Goal: Task Accomplishment & Management: Manage account settings

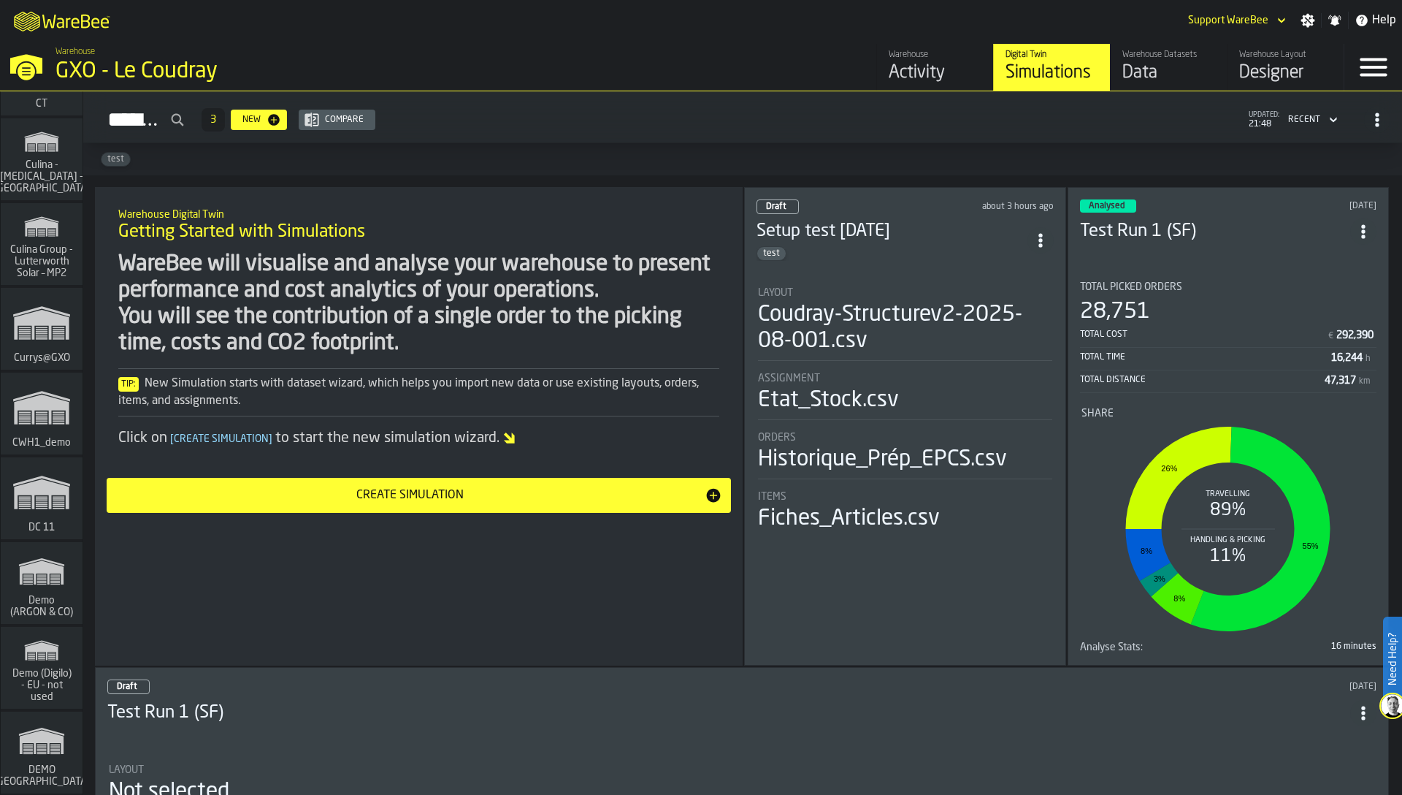
scroll to position [2686, 0]
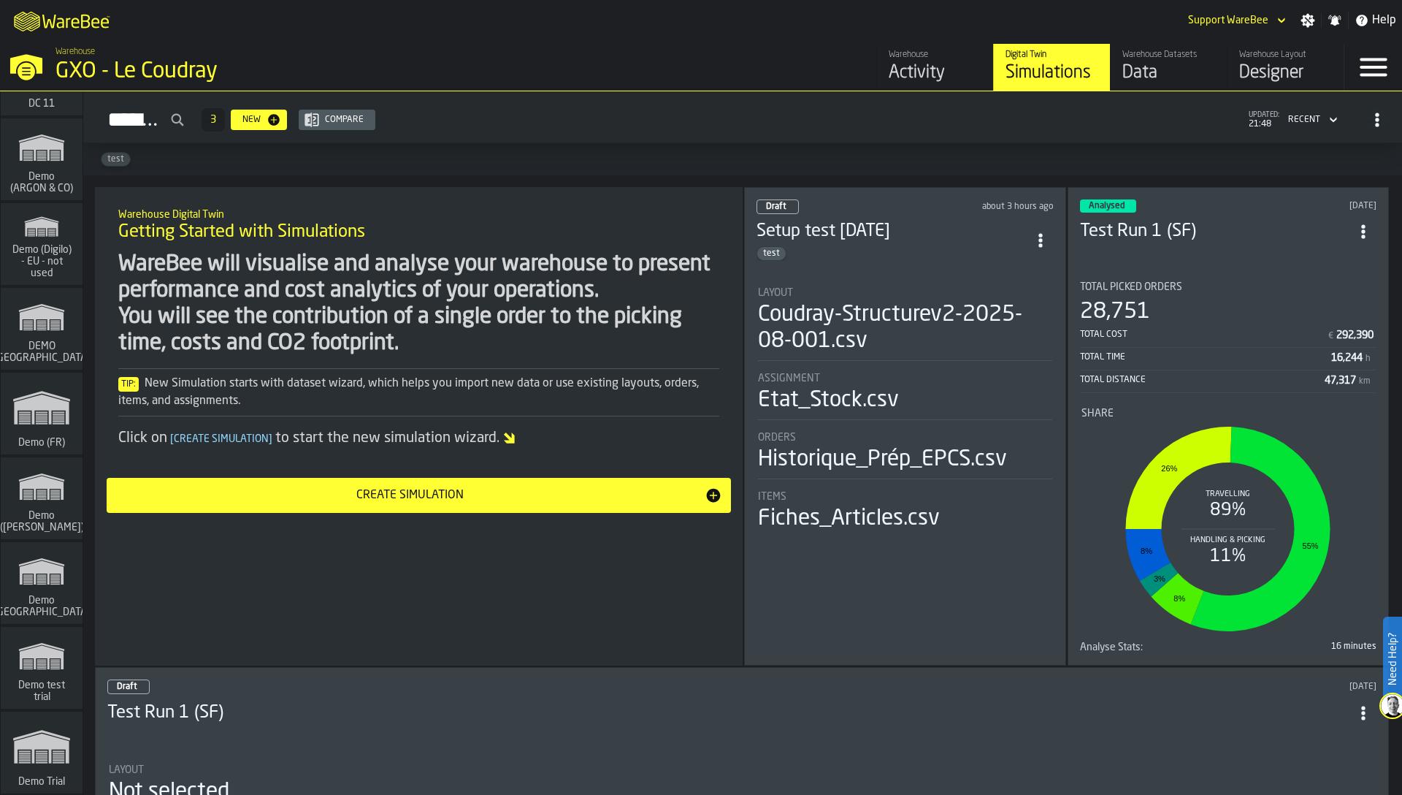
click at [47, 574] on polygon "link-to-/wh/i/4997fd2e-b49d-4f54-bded-4d656ae6fc97/simulations" at bounding box center [42, 573] width 44 height 24
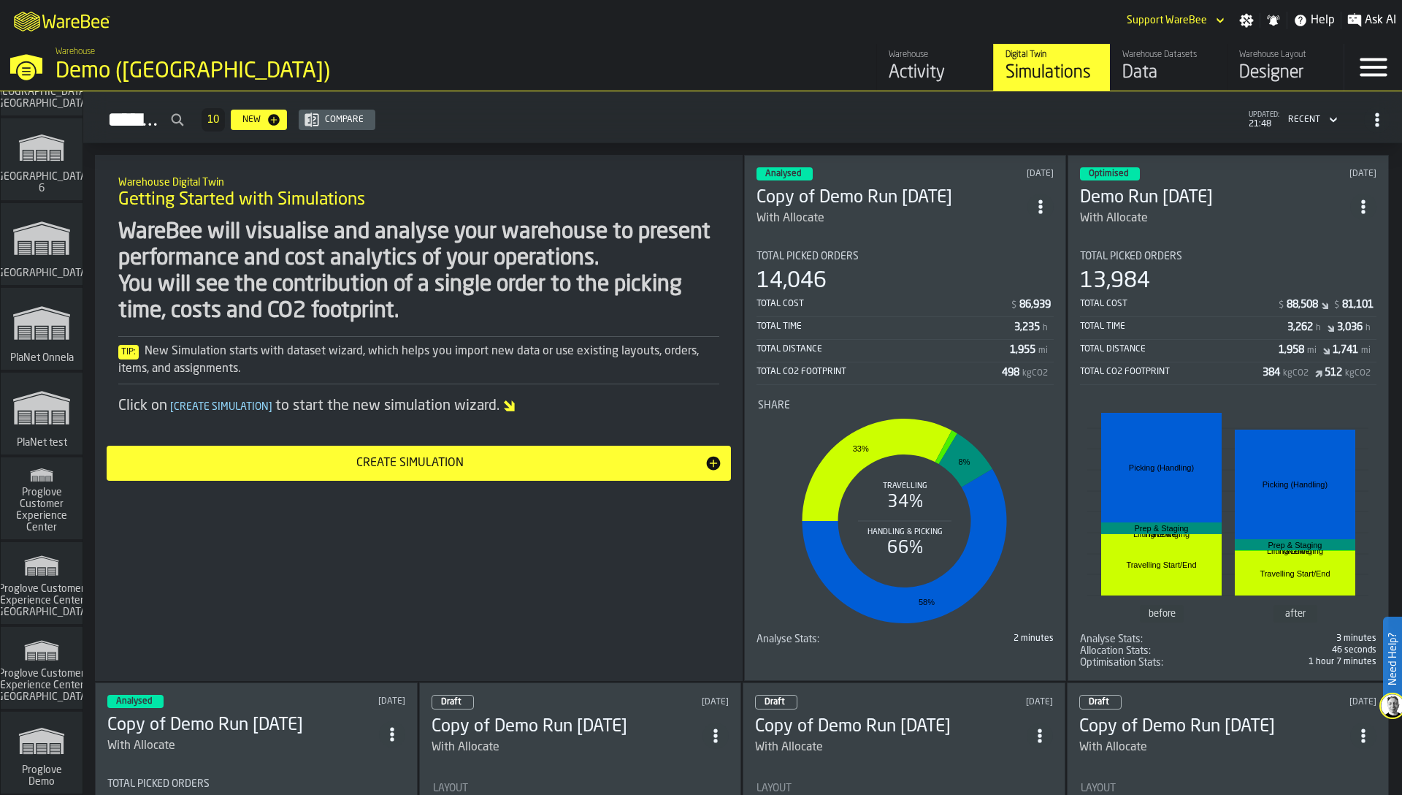
scroll to position [15311, 0]
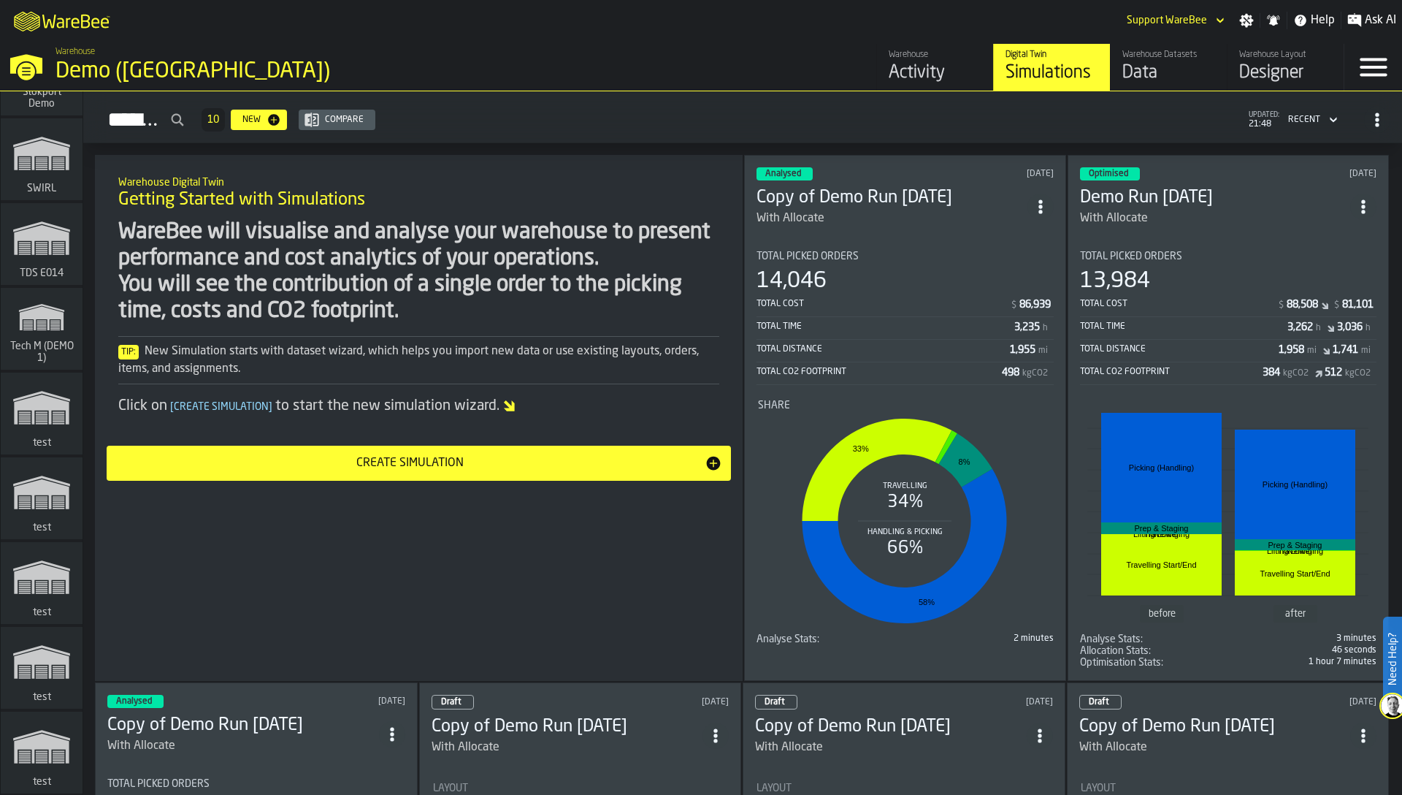
click at [38, 421] on rect "link-to-/wh/i/b98990d1-34a7-4726-b0b0-82976f40594e/simulations" at bounding box center [42, 421] width 12 height 1
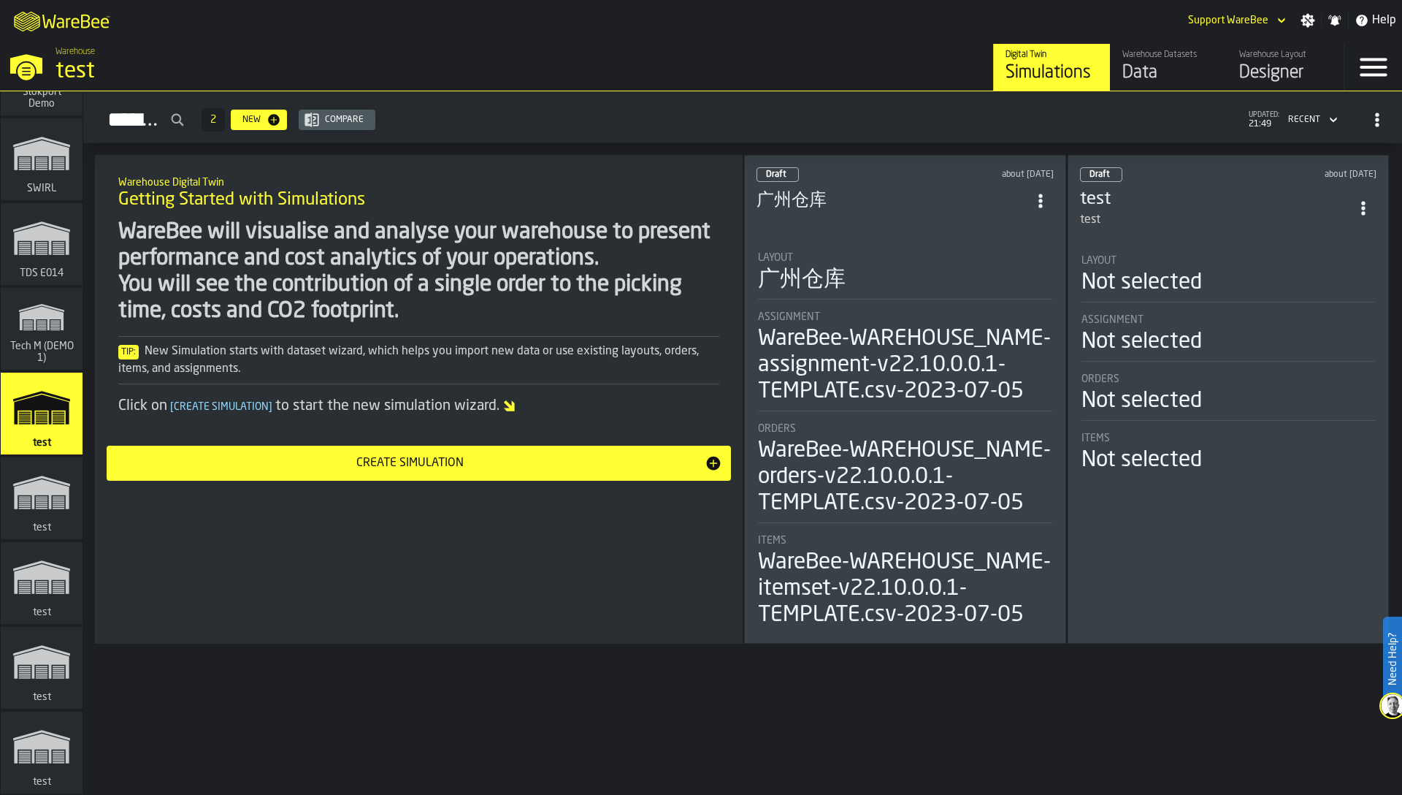
click at [33, 469] on icon "link-to-/wh/i/e2a55f49-dbd4-4352-97b8-814fe13d952c/simulations" at bounding box center [42, 492] width 70 height 58
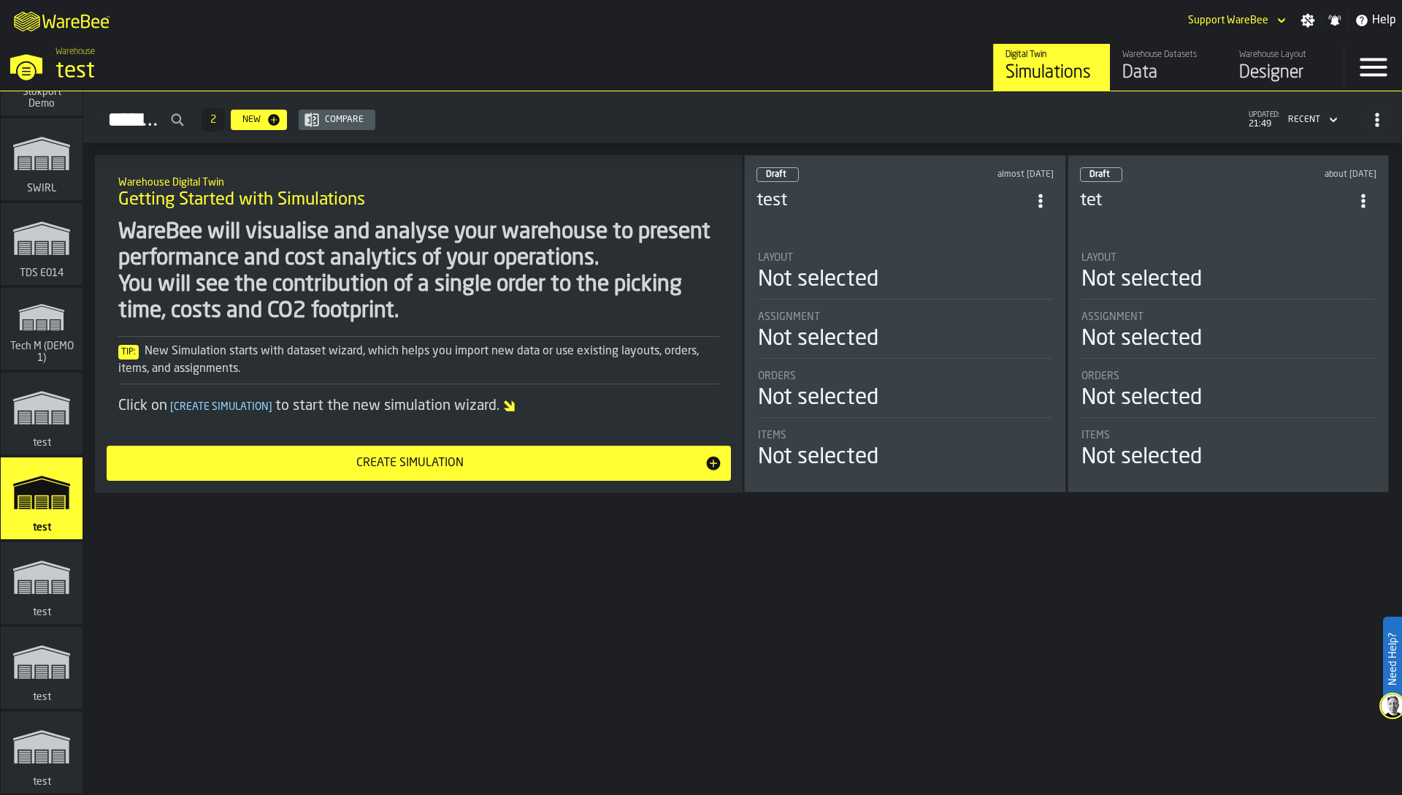
click at [32, 574] on polygon "link-to-/wh/i/11109889-b6f2-48b7-8e68-3193aadb7aee/simulations" at bounding box center [41, 579] width 55 height 30
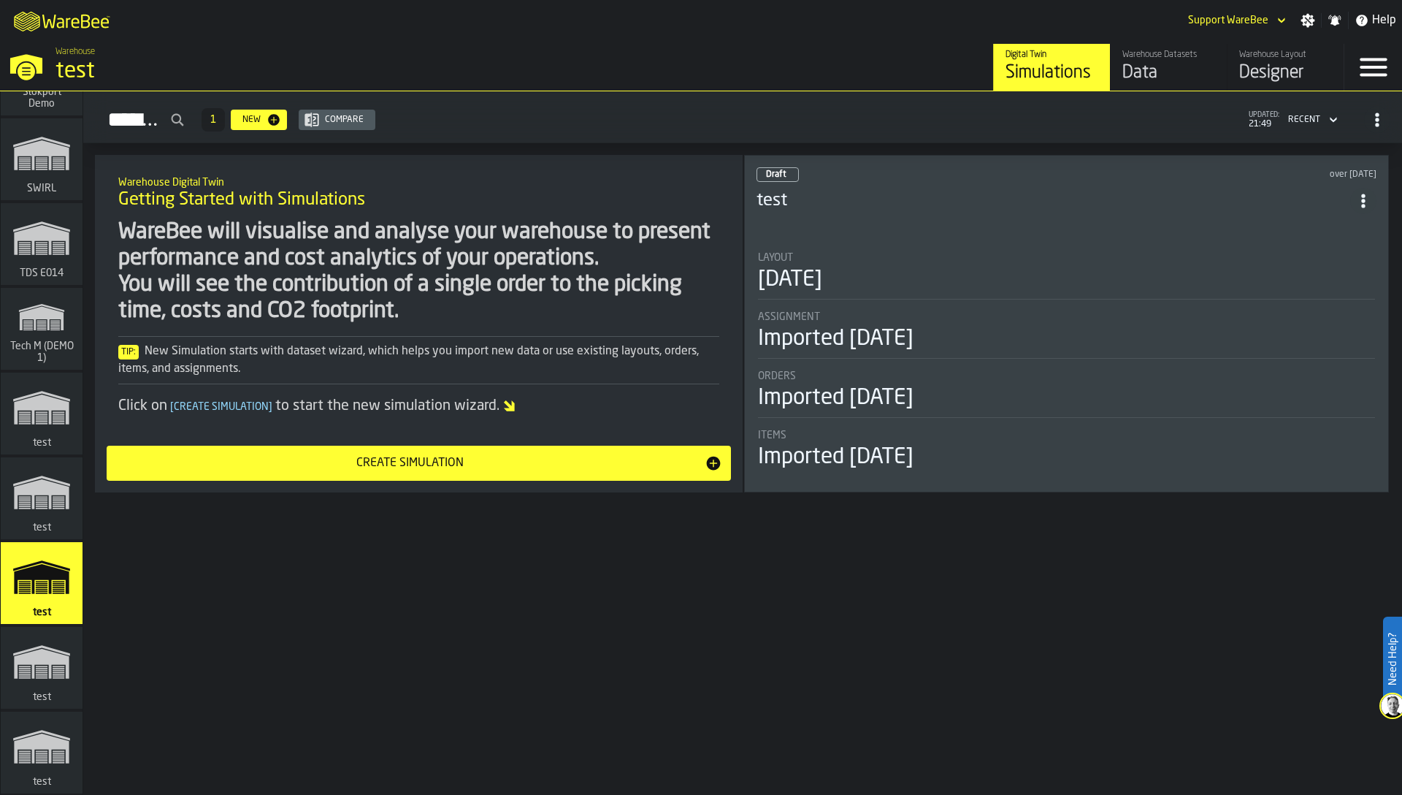
click at [41, 649] on polygon "link-to-/wh/i/75298827-7899-44c6-bf50-bed7b36ac614/simulations" at bounding box center [41, 664] width 55 height 30
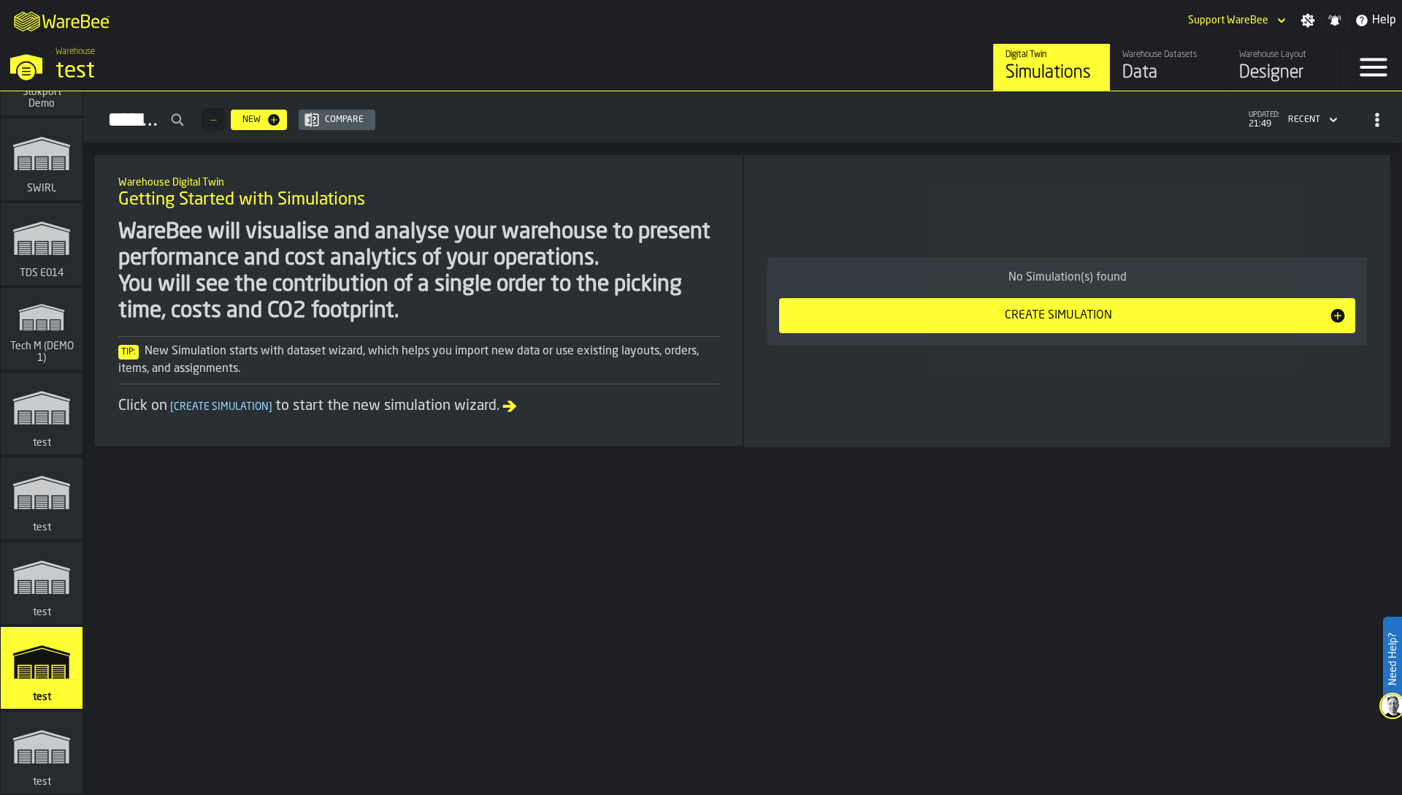
click at [527, 219] on div "WareBee will visualise and analyse your warehouse to present performance and co…" at bounding box center [418, 271] width 601 height 105
click at [1312, 26] on icon "button-toggle-Settings" at bounding box center [1308, 20] width 15 height 15
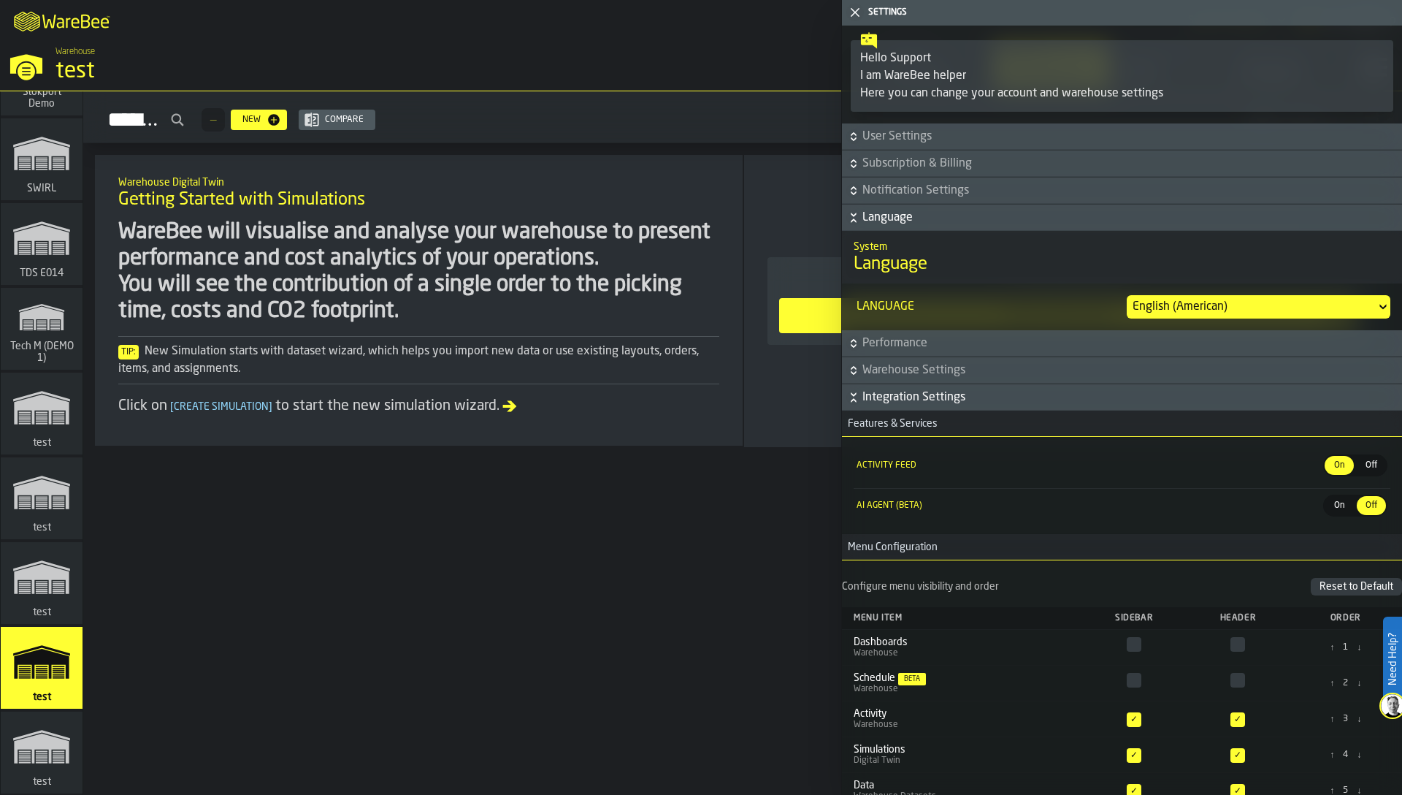
click at [857, 10] on polygon "button-toggle-Close me" at bounding box center [855, 12] width 9 height 9
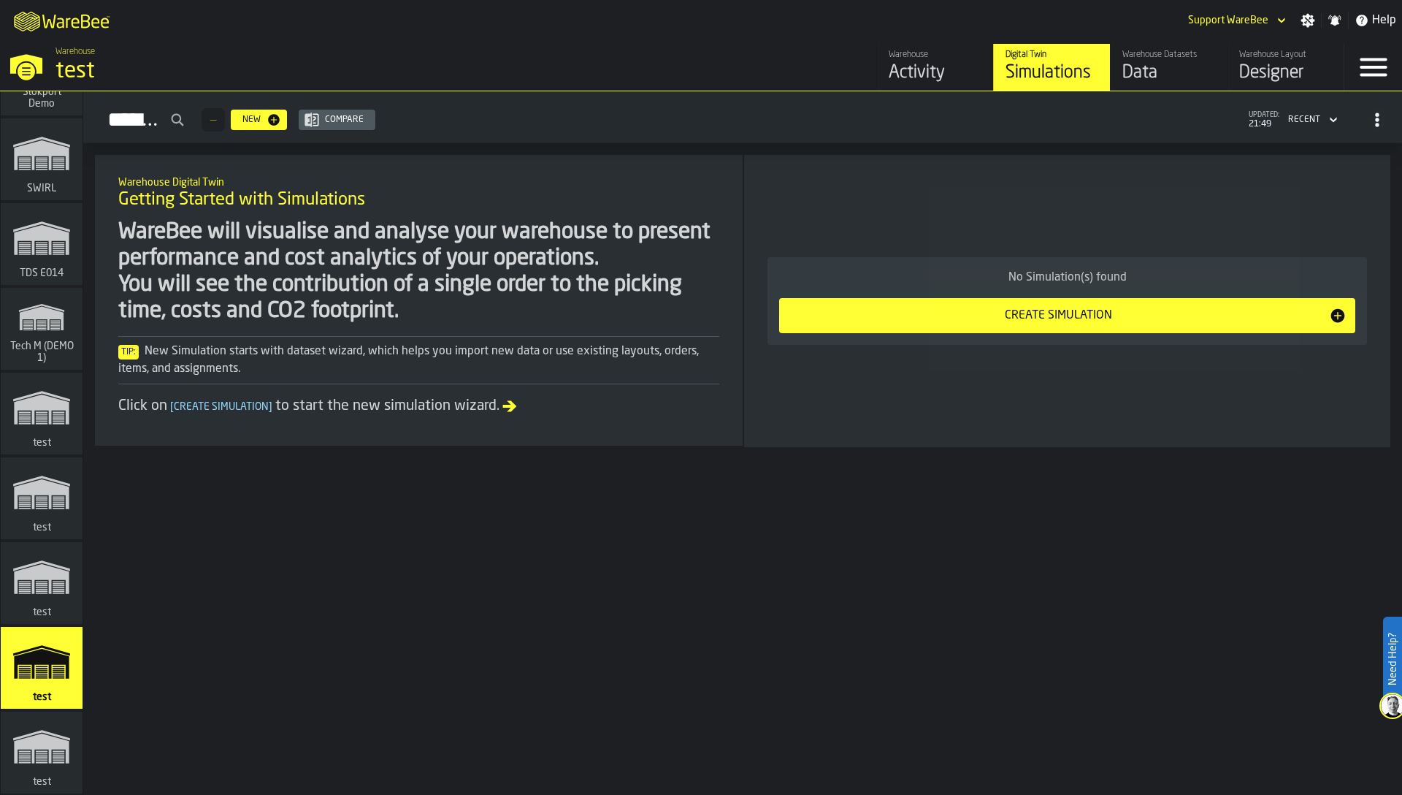
click at [1378, 65] on icon "button-toggle-Menu" at bounding box center [1373, 67] width 35 height 35
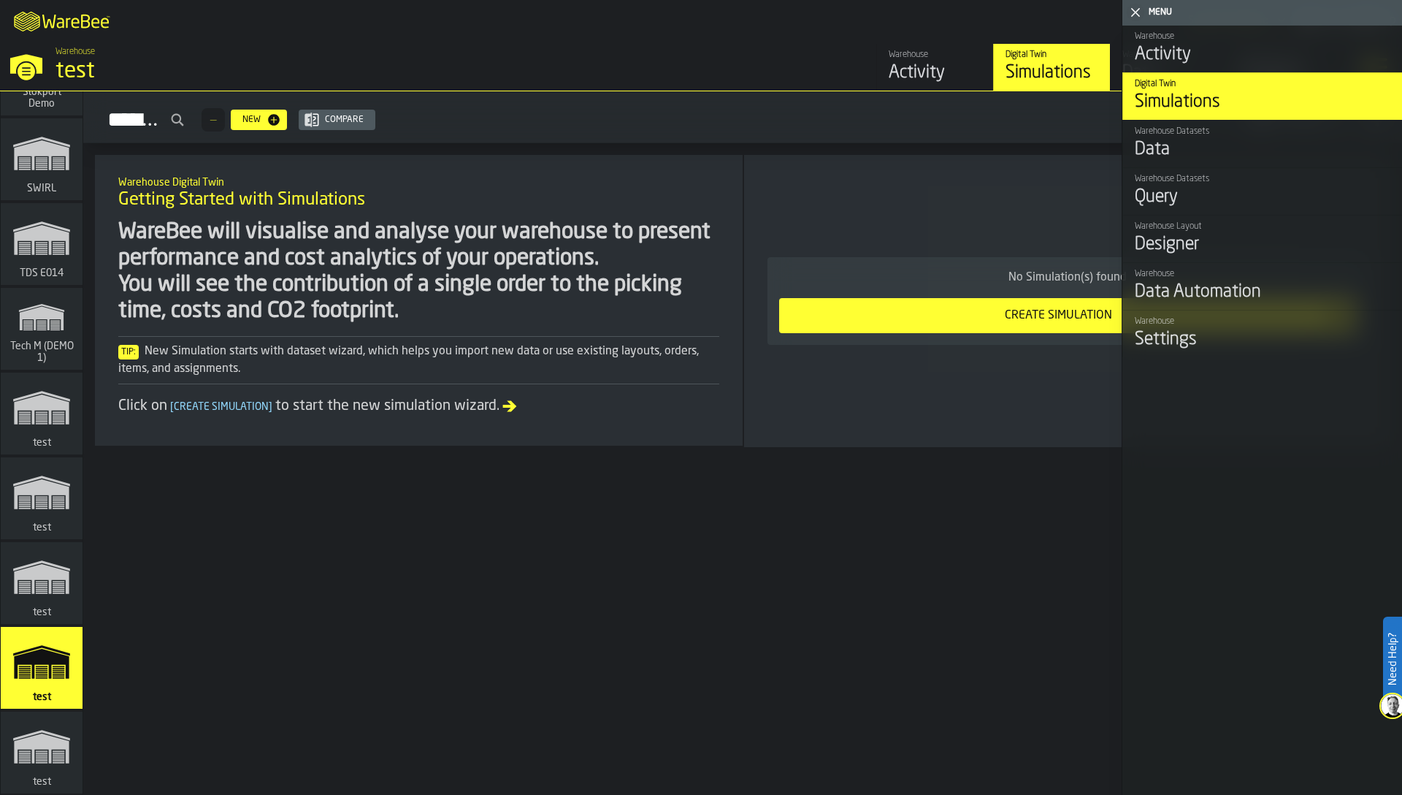
click at [1205, 334] on div "Settings" at bounding box center [1263, 339] width 256 height 23
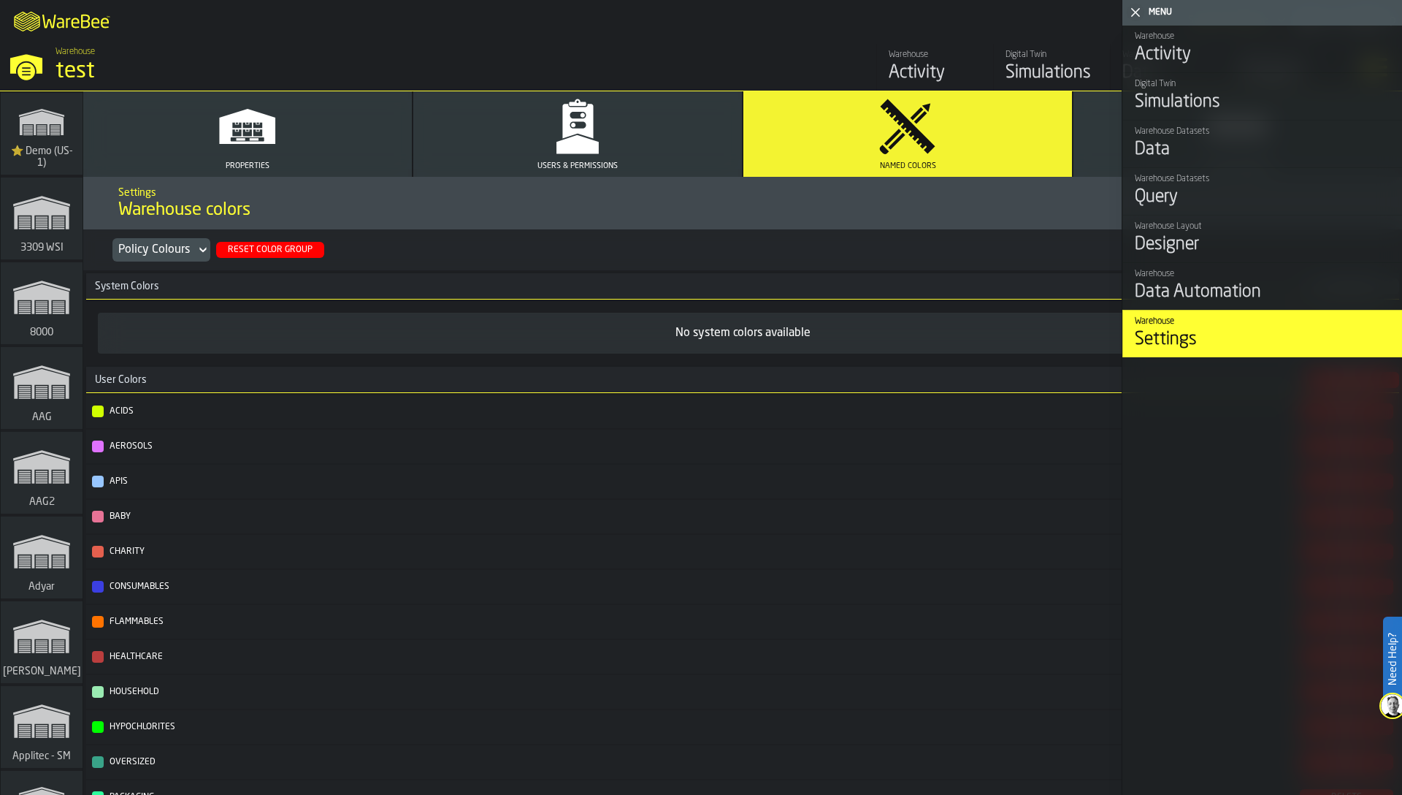
click at [332, 146] on button "Properties" at bounding box center [247, 133] width 329 height 85
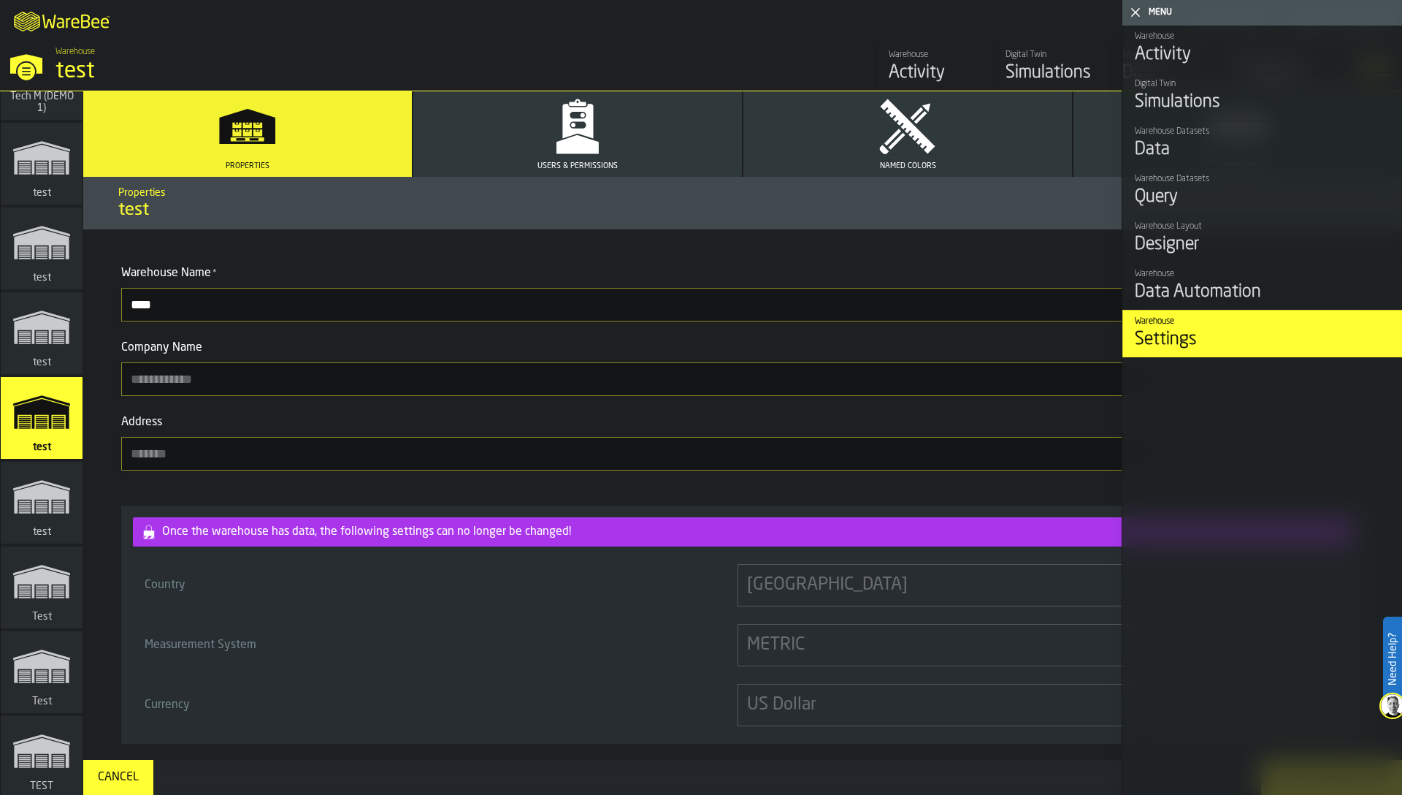
scroll to position [15641, 0]
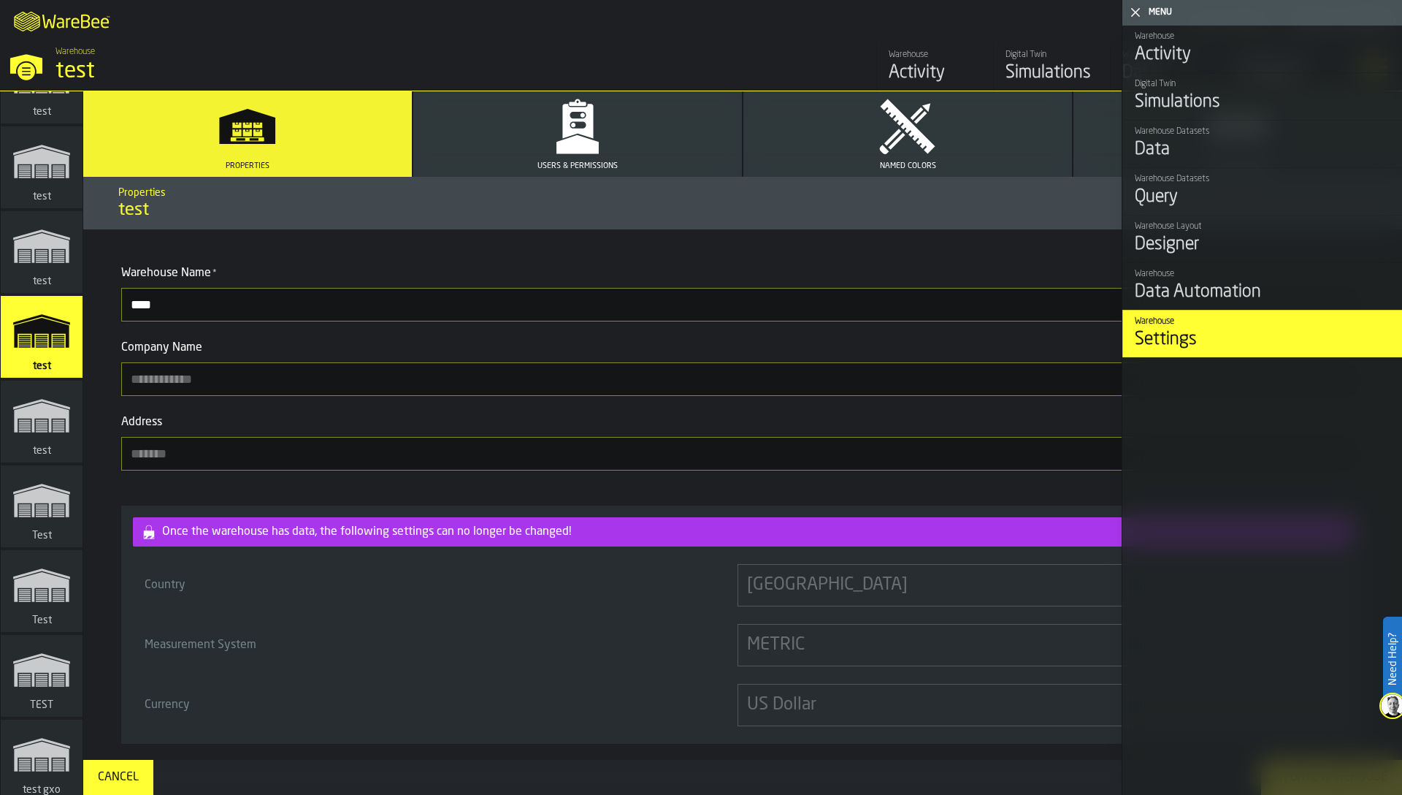
click at [47, 430] on polygon "link-to-/wh/i/76e2a128-1b54-4d66-80d4-05ae4c277723/simulations" at bounding box center [41, 417] width 55 height 30
click at [45, 493] on polygon "link-to-/wh/i/f71ec733-aa70-4af9-aa19-625cf49f3688/simulations" at bounding box center [41, 502] width 55 height 30
click at [44, 580] on polygon "link-to-/wh/i/779f0fc8-a902-4a2d-9bb8-43c0633ef097/simulations" at bounding box center [41, 587] width 55 height 30
click at [40, 686] on icon "link-to-/wh/i/72b712ee-72d8-478e-aed9-3db77d3dab55/simulations" at bounding box center [42, 670] width 70 height 58
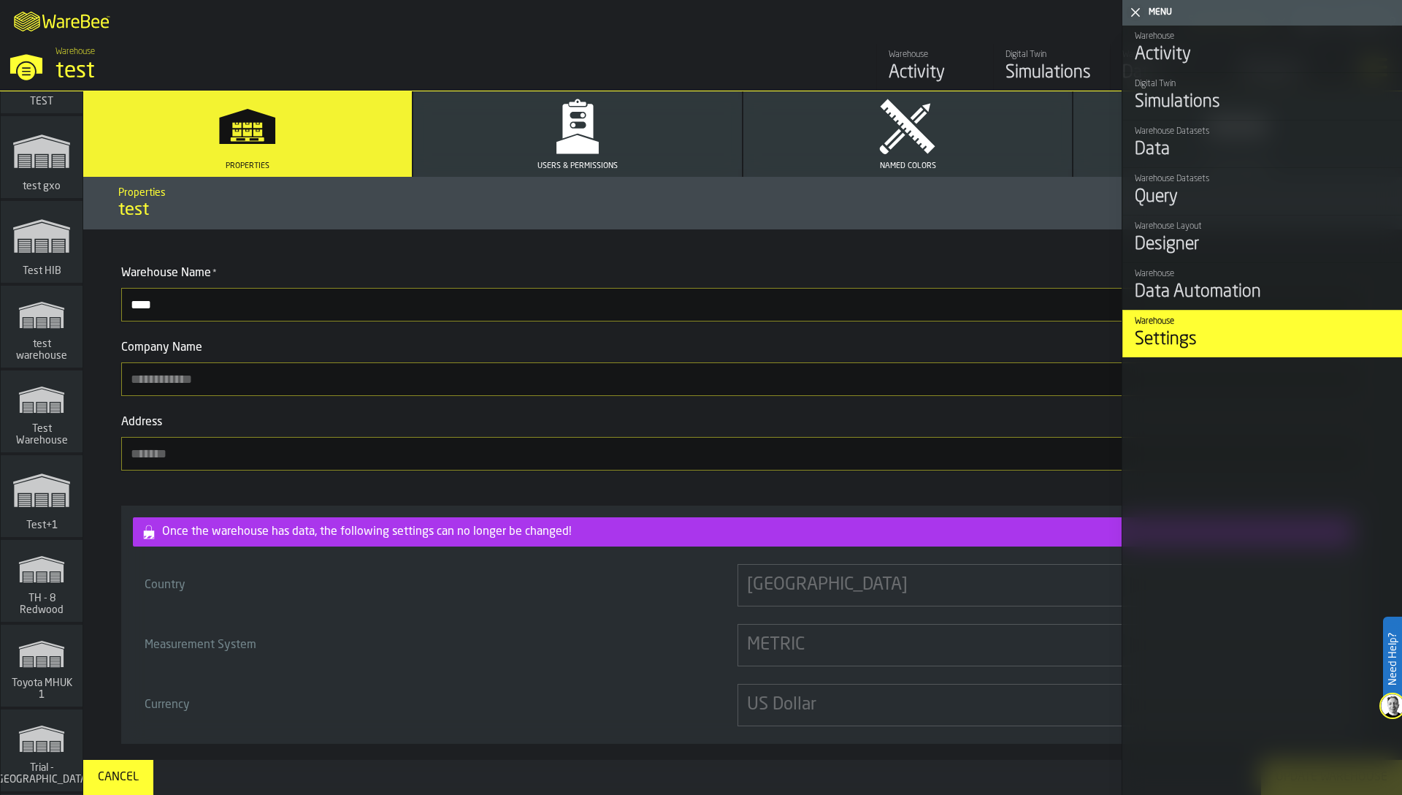
scroll to position [16247, 0]
click at [54, 517] on span "Test+1" at bounding box center [41, 523] width 37 height 12
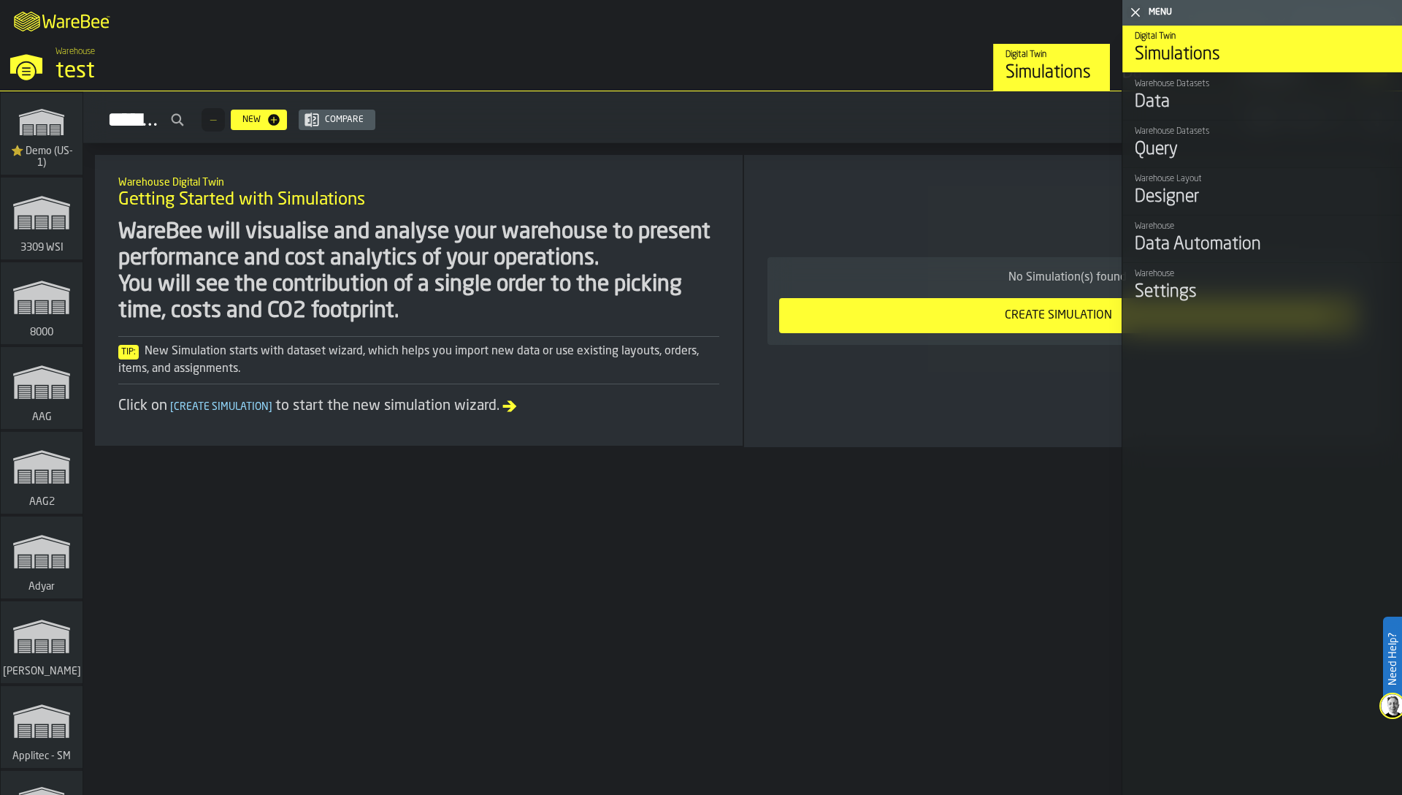
click at [1158, 286] on div "Settings" at bounding box center [1263, 291] width 256 height 23
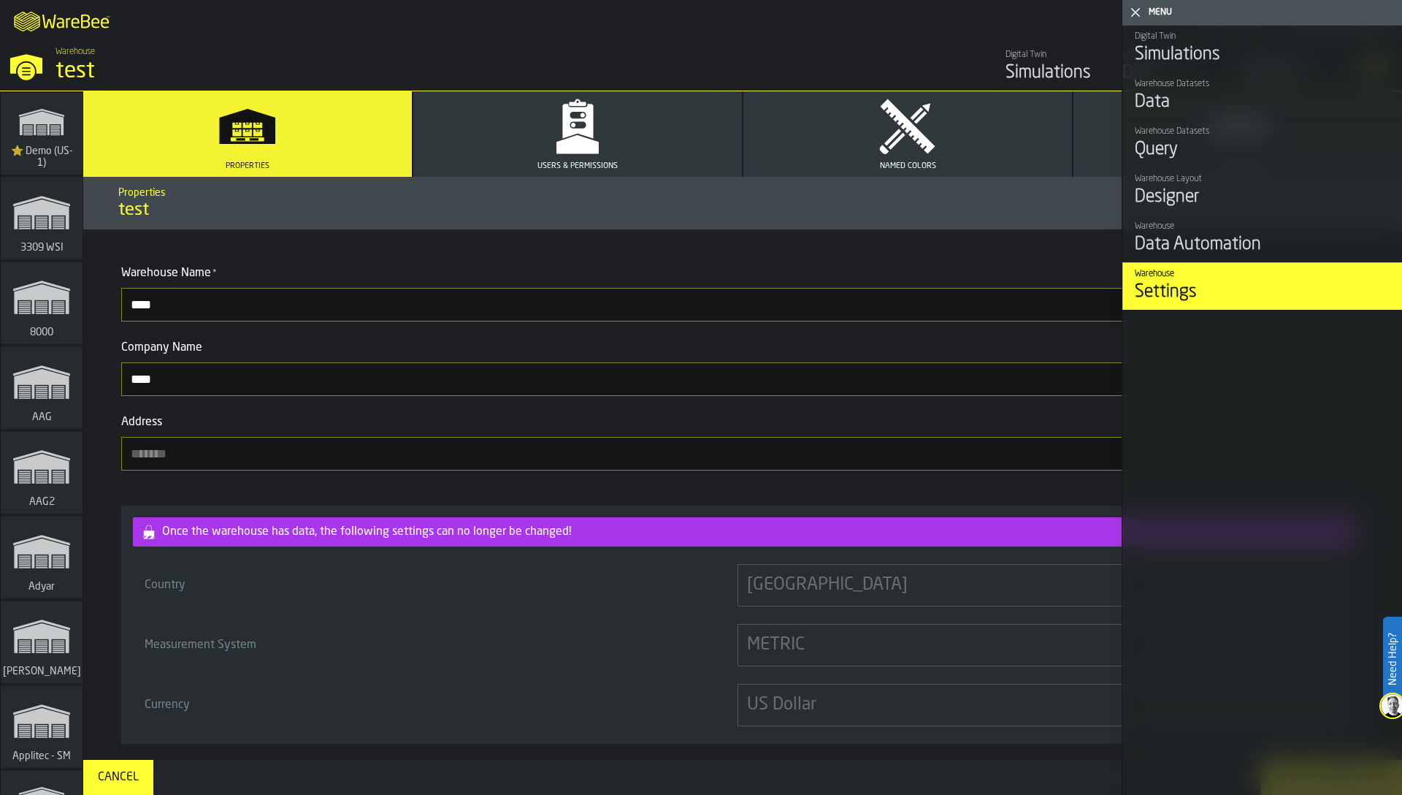
click at [142, 389] on input "****" at bounding box center [742, 379] width 1243 height 34
type input "*"
type input "***"
click at [153, 308] on input "****" at bounding box center [742, 305] width 1243 height 34
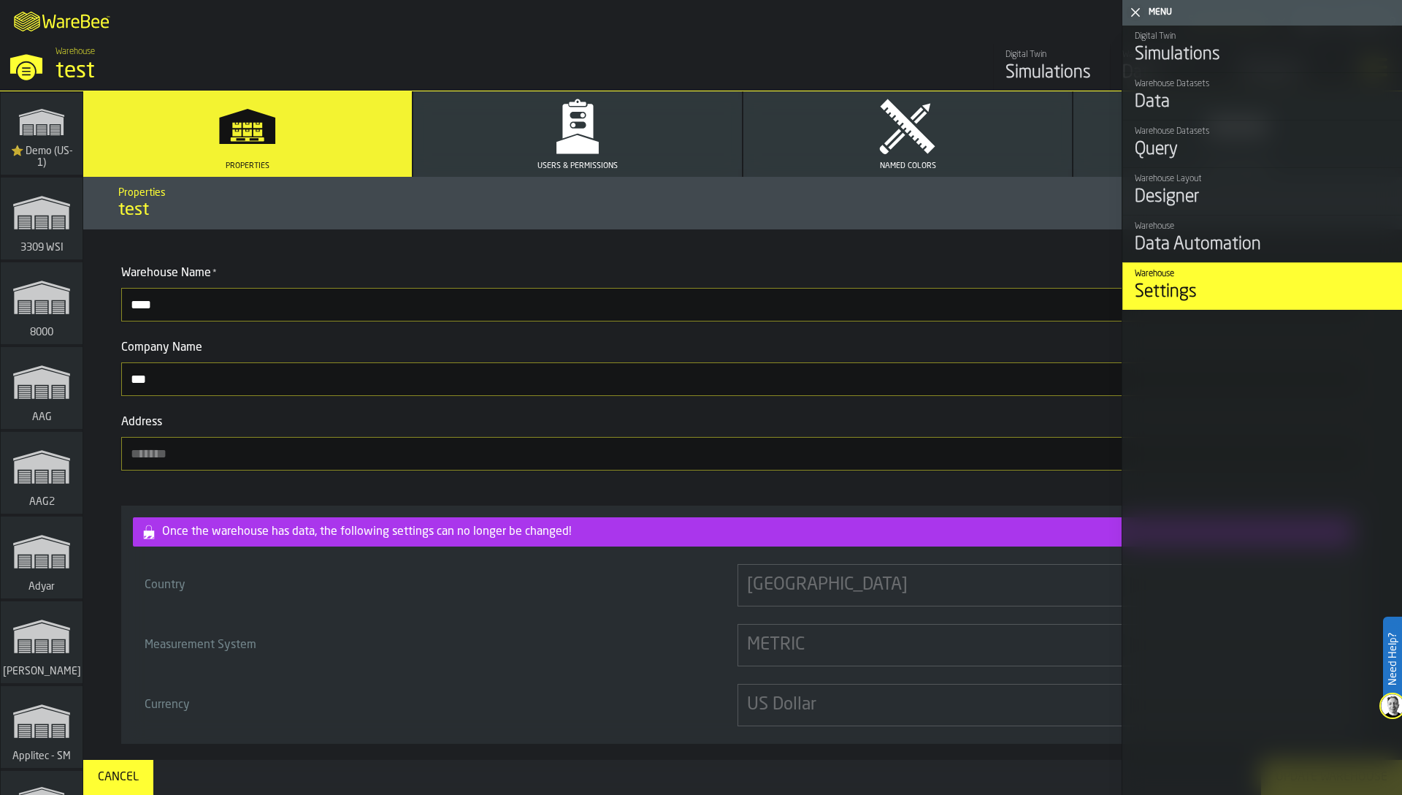
click at [153, 308] on input "****" at bounding box center [742, 305] width 1243 height 34
type input "***"
click at [225, 374] on input "***" at bounding box center [742, 379] width 1243 height 34
click at [1131, 9] on icon "button-toggle-Close me" at bounding box center [1136, 13] width 18 height 18
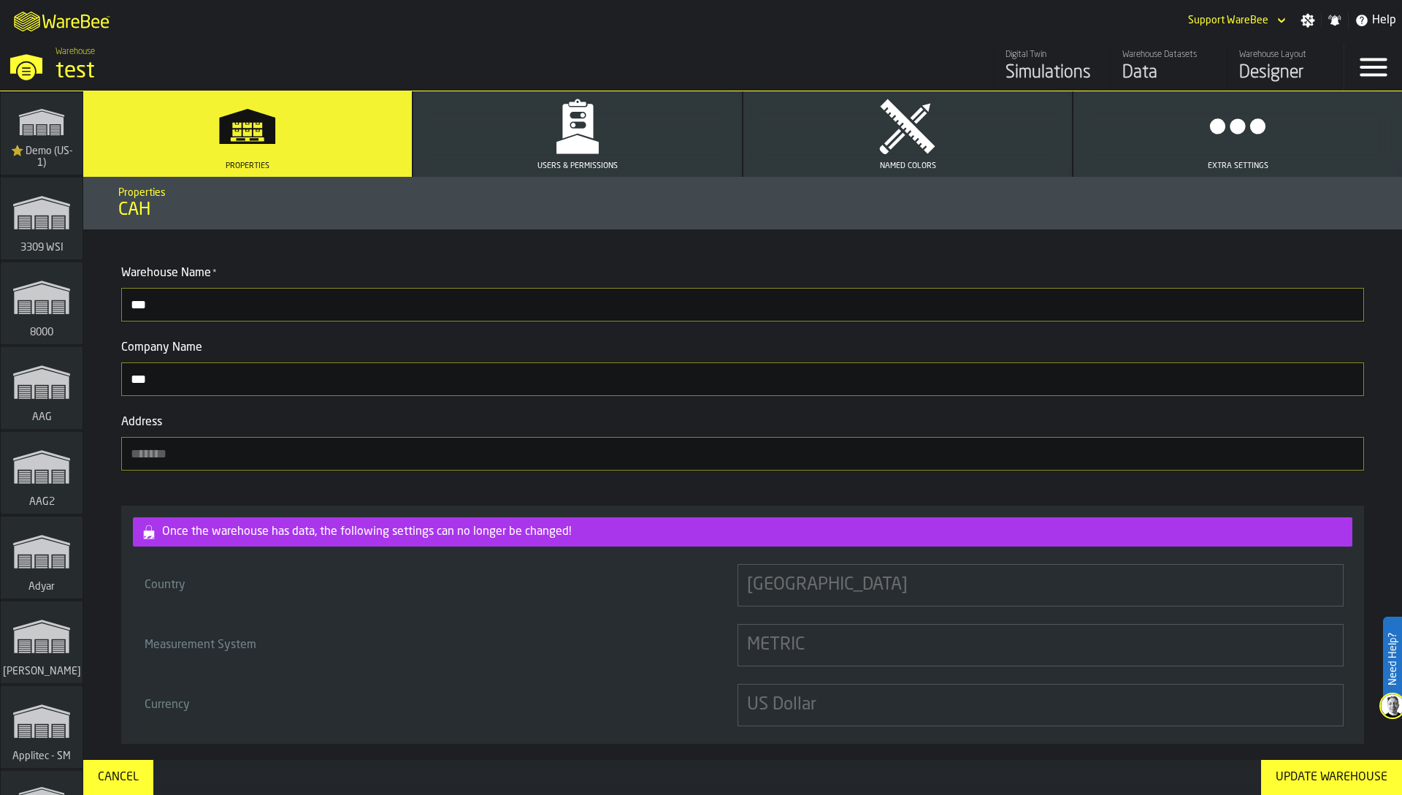
click at [1286, 55] on div "Warehouse Layout" at bounding box center [1286, 55] width 93 height 10
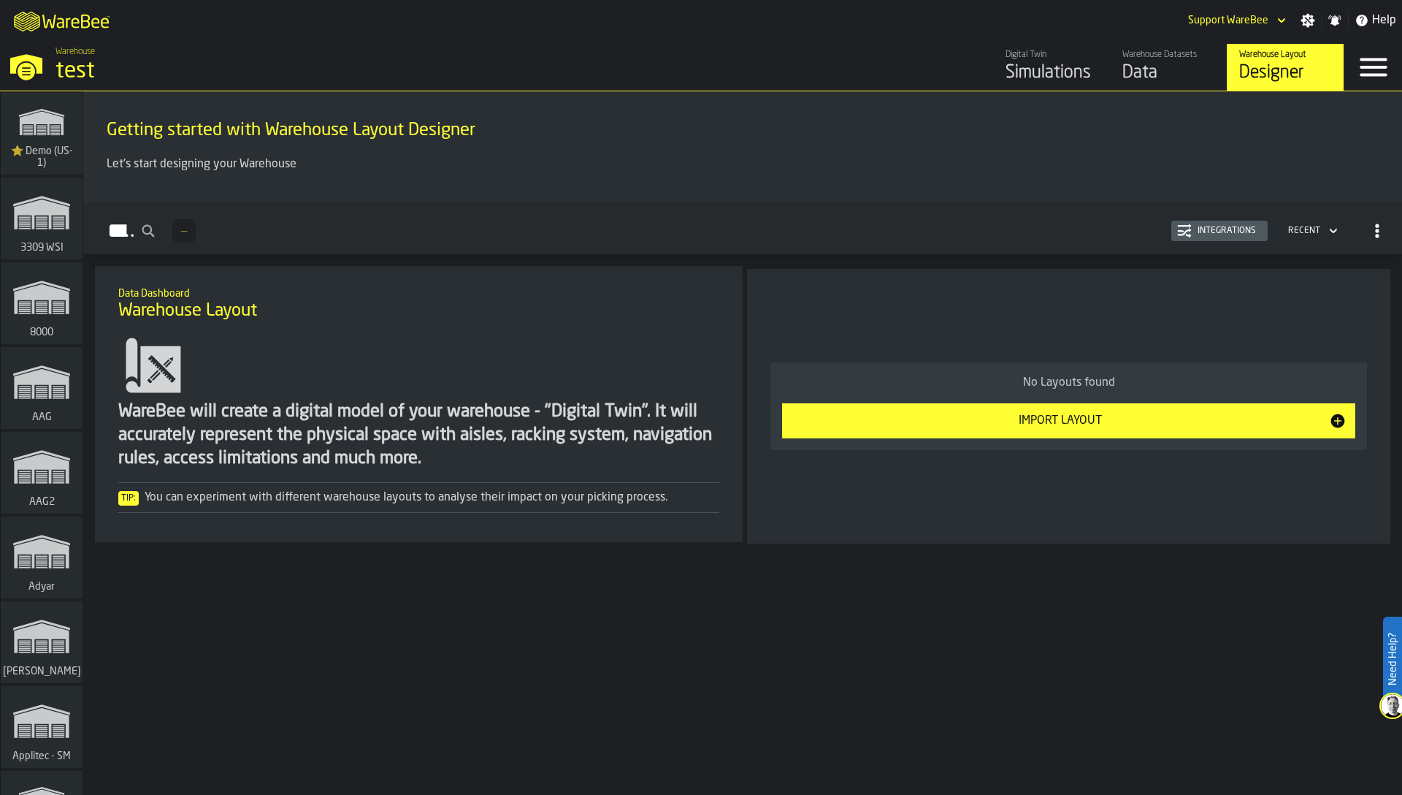
click at [1169, 66] on div "Data" at bounding box center [1169, 72] width 93 height 23
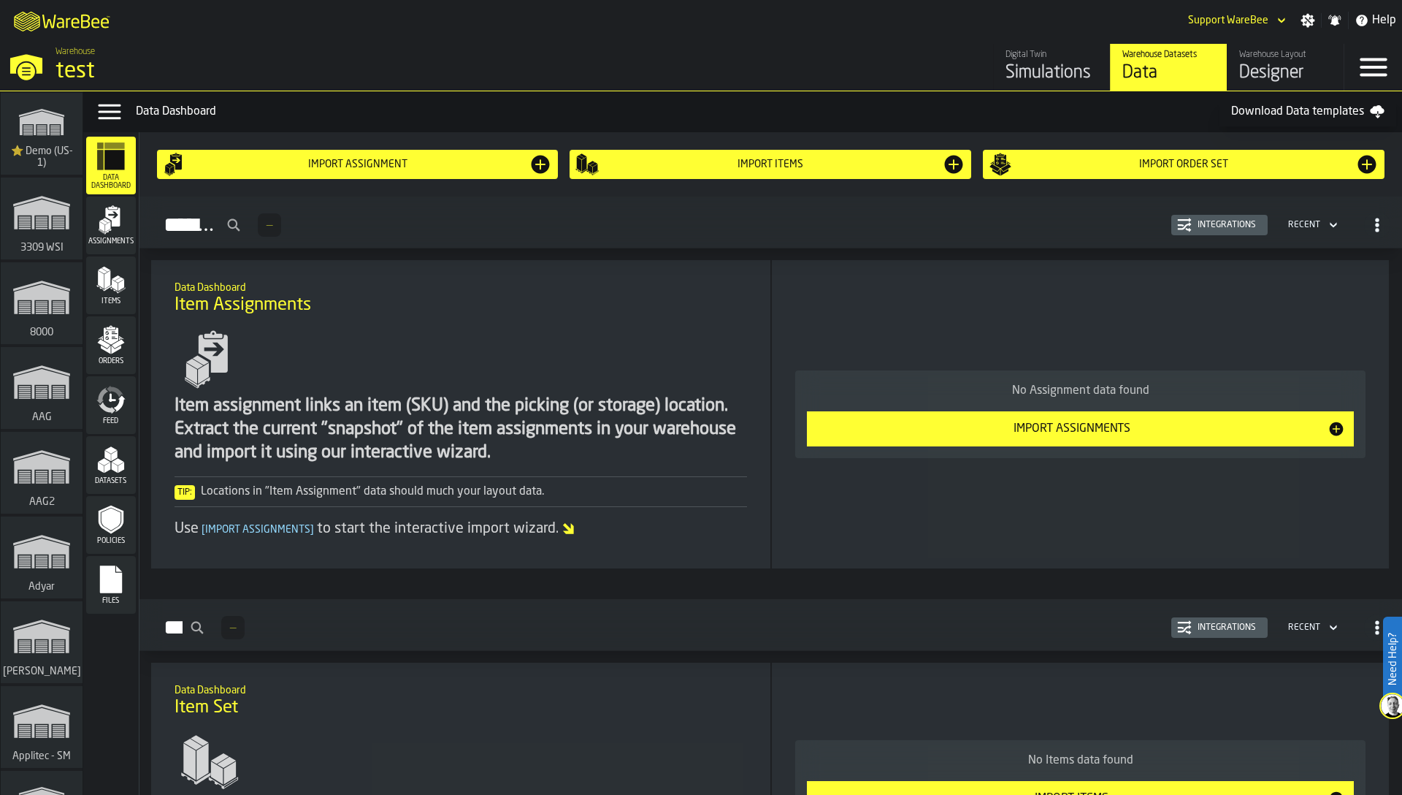
click at [1221, 220] on div "Integrations" at bounding box center [1227, 225] width 70 height 10
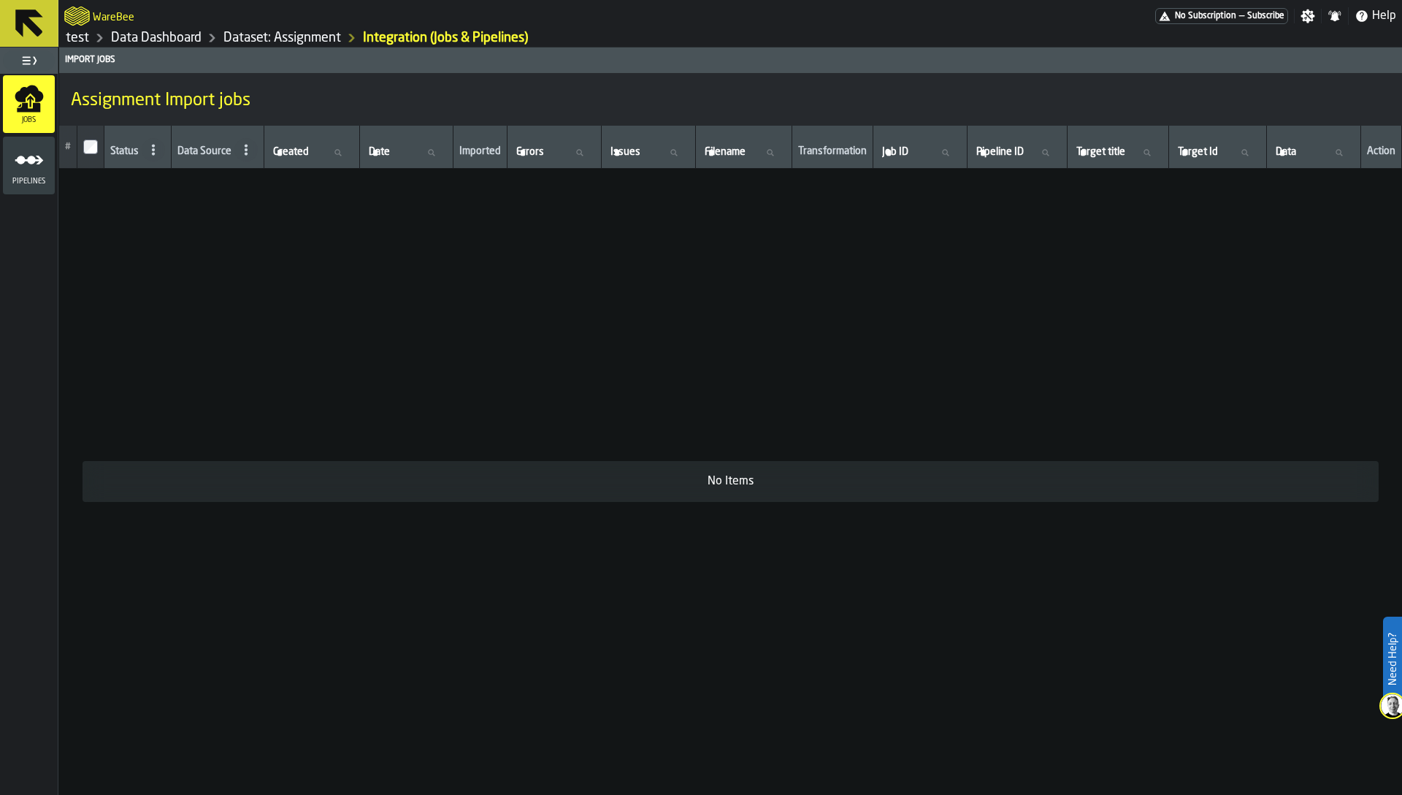
click at [276, 39] on link "Dataset: Assignment" at bounding box center [283, 38] width 118 height 16
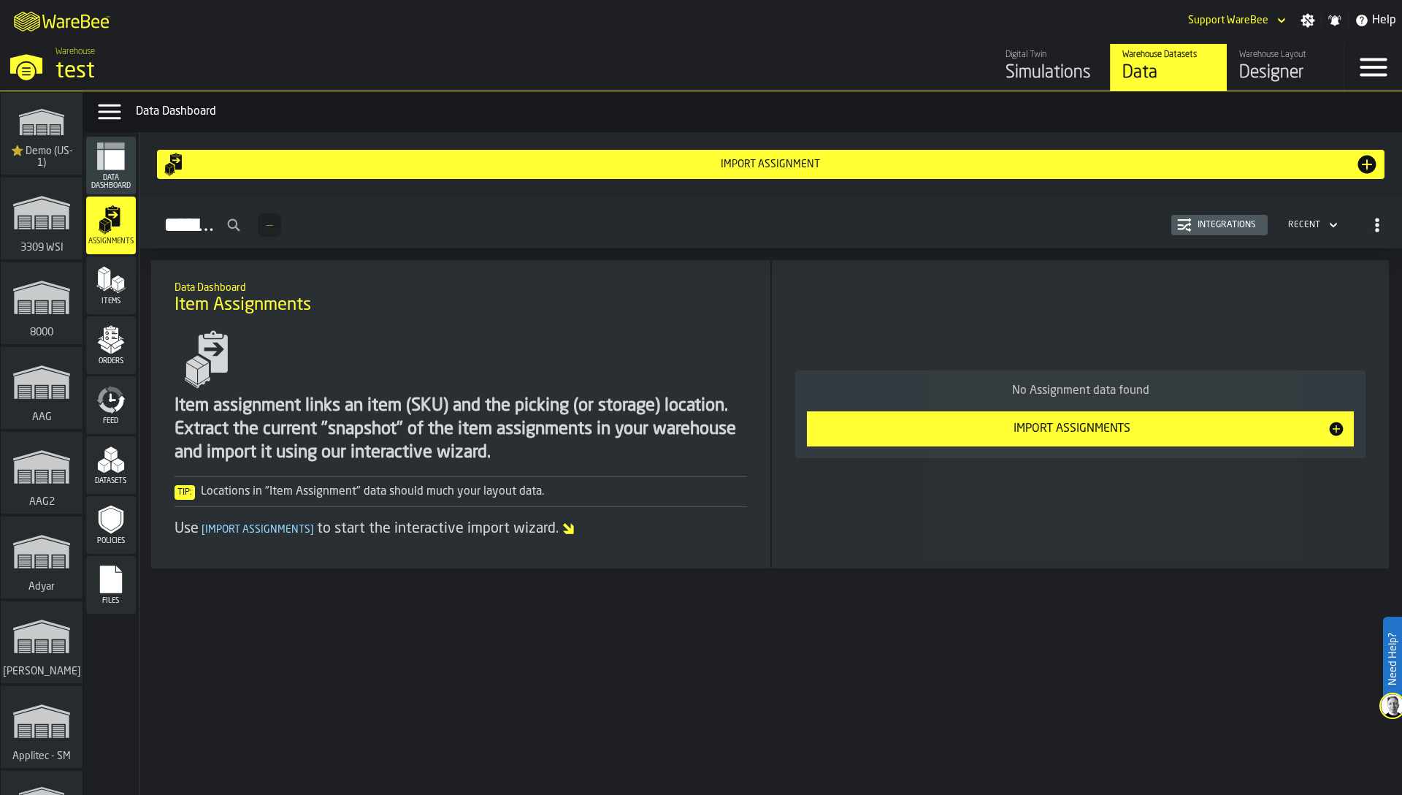
click at [1301, 69] on div "Designer" at bounding box center [1286, 72] width 93 height 23
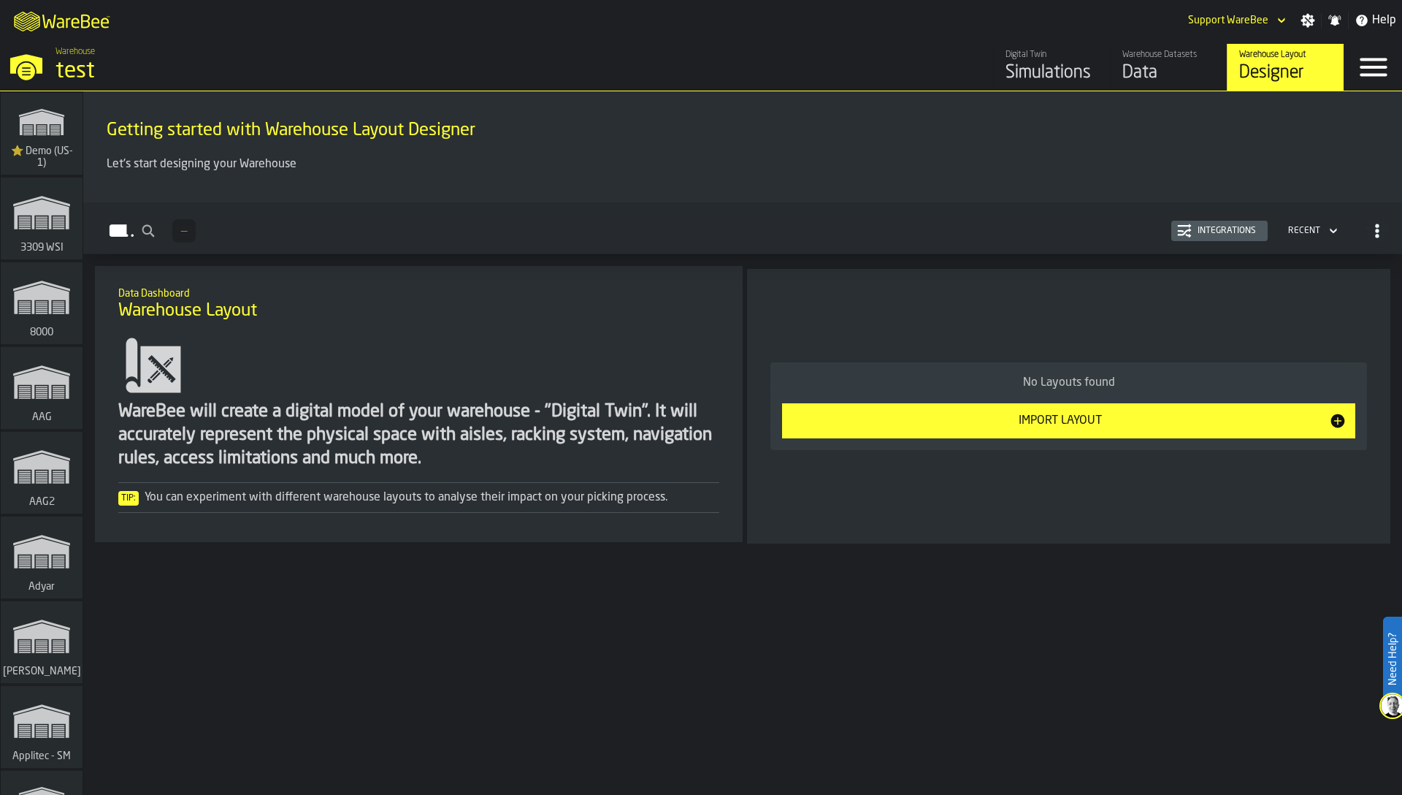
click at [1222, 231] on div "Integrations" at bounding box center [1227, 231] width 70 height 10
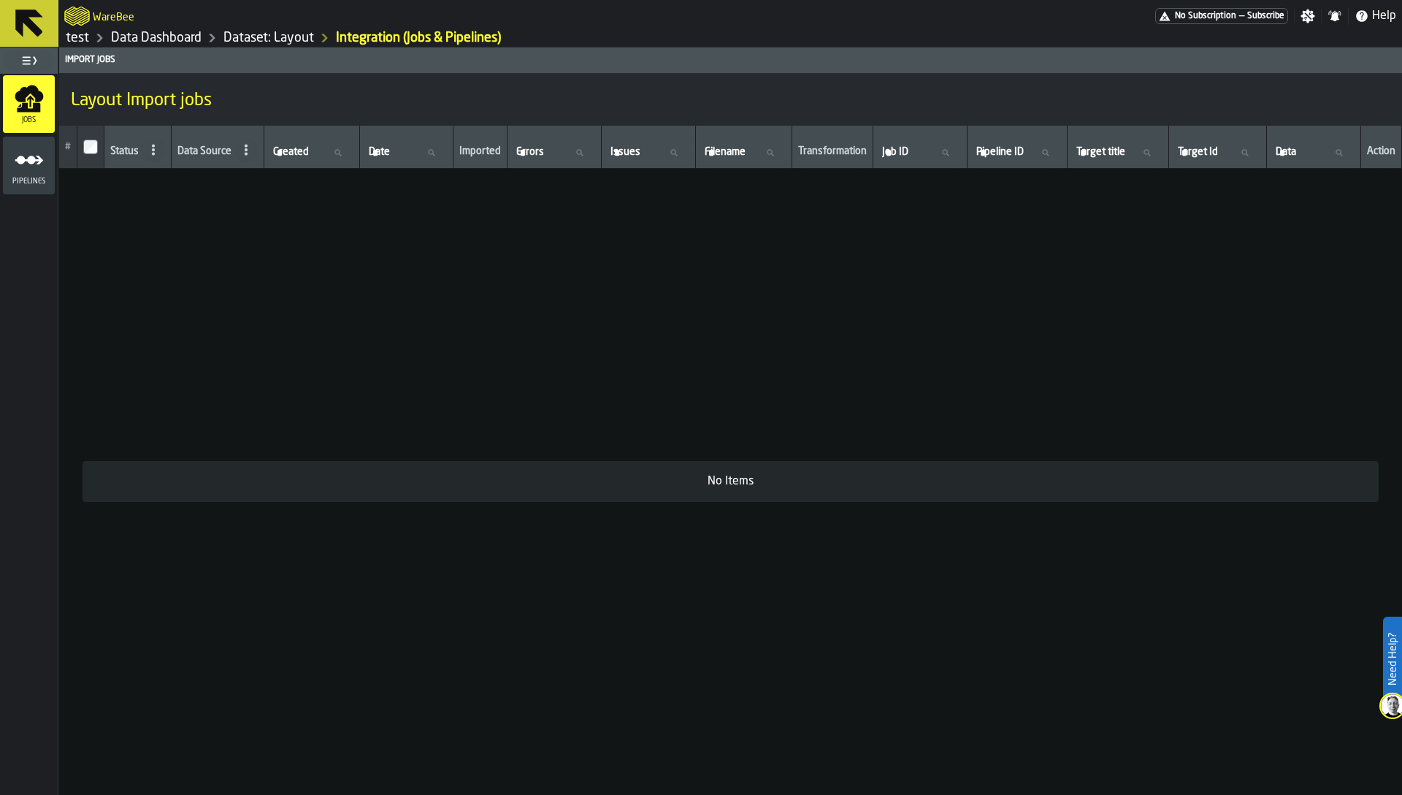
click at [43, 175] on div "Pipelines" at bounding box center [29, 165] width 52 height 40
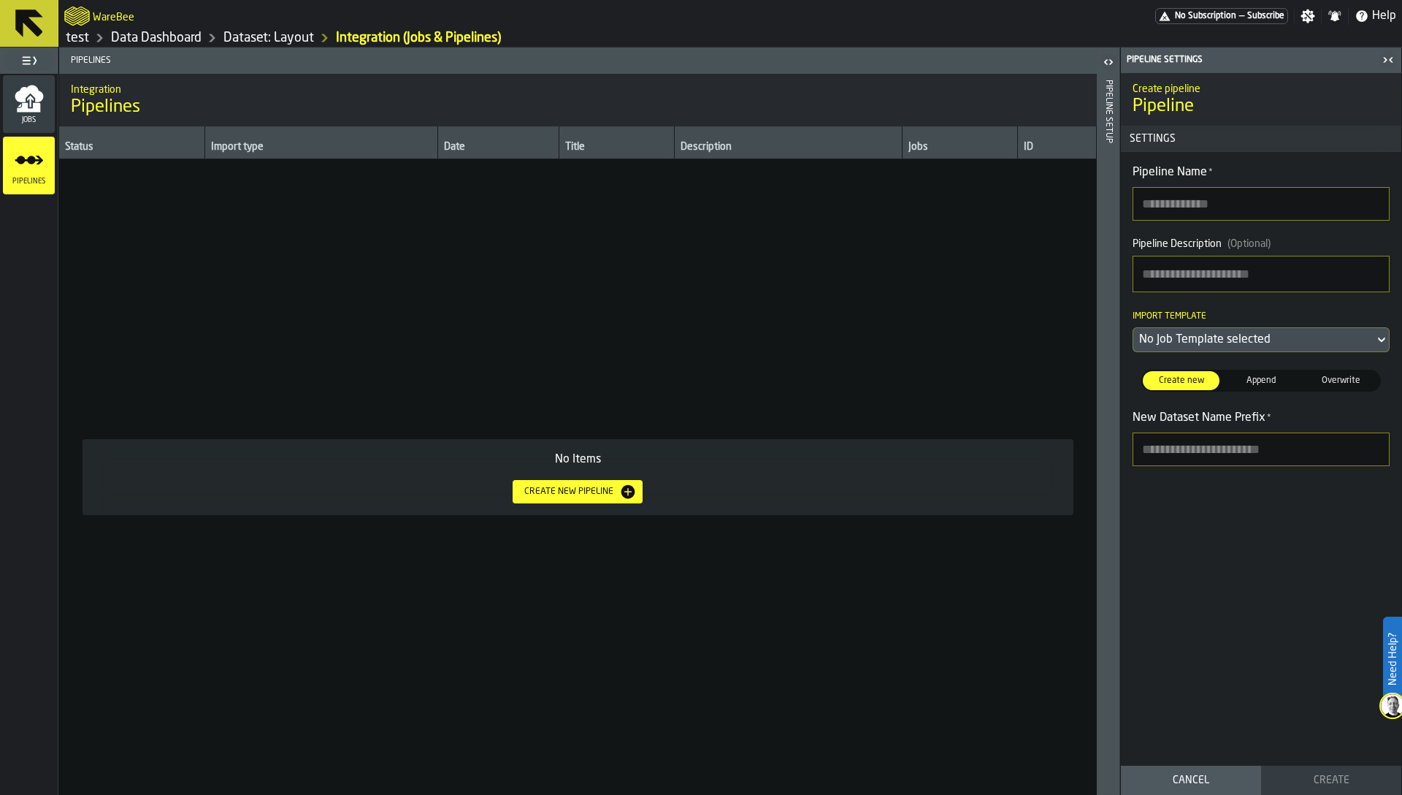
click at [286, 35] on link "Dataset: Layout" at bounding box center [269, 38] width 91 height 16
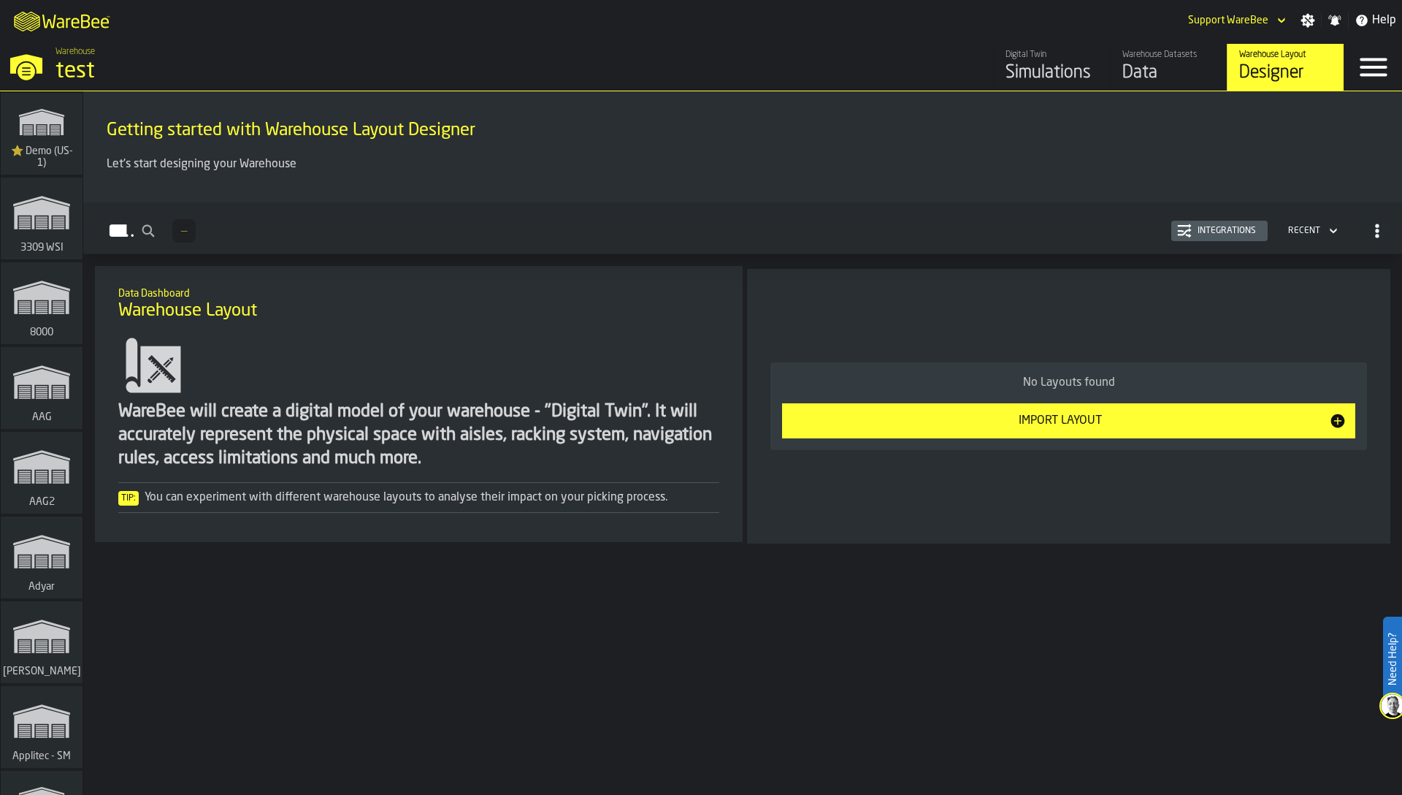
click at [499, 326] on div "Data Dashboard Warehouse Layout" at bounding box center [419, 303] width 625 height 61
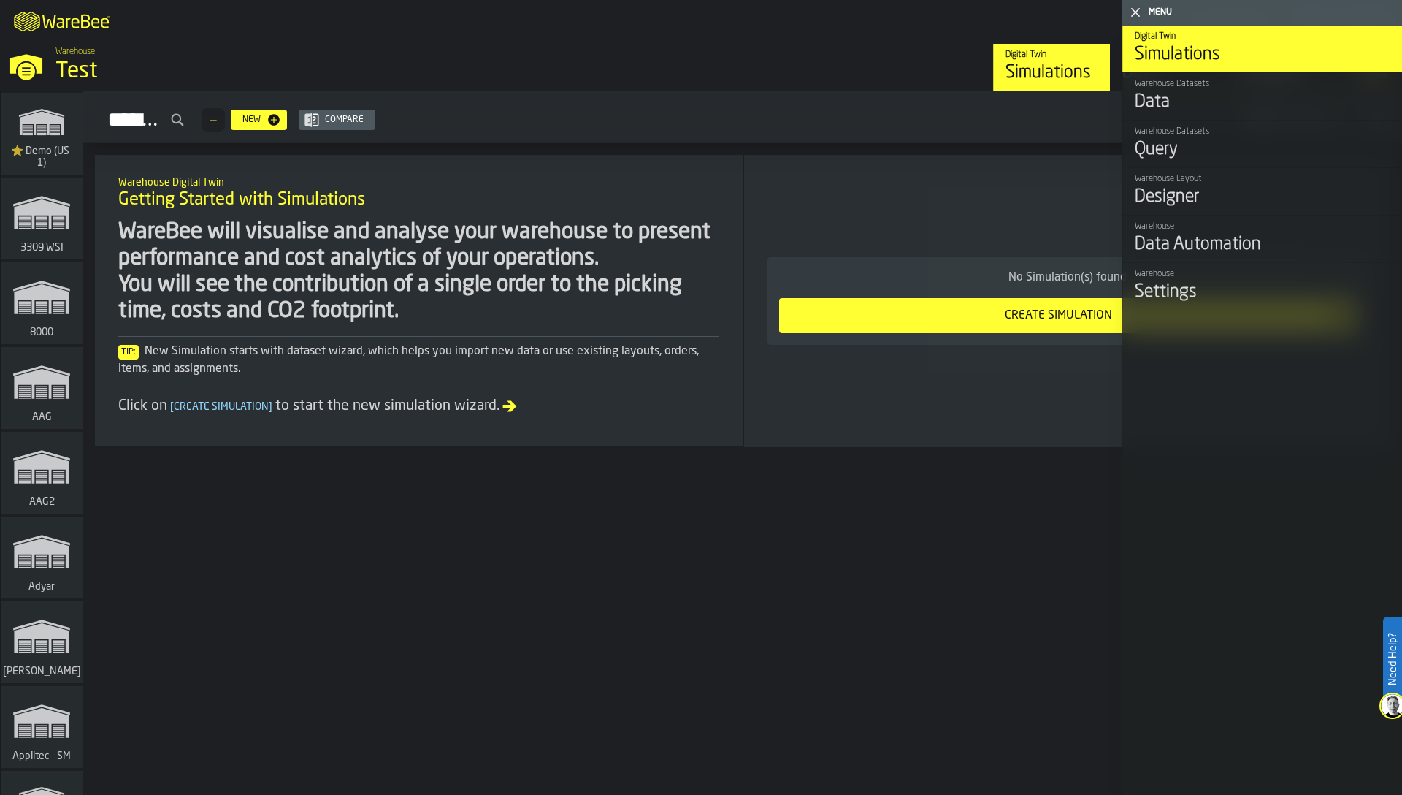
click at [1184, 297] on div "Settings" at bounding box center [1263, 291] width 256 height 23
click at [1161, 291] on div "Settings" at bounding box center [1263, 291] width 256 height 23
click at [1176, 278] on div "Warehouse" at bounding box center [1263, 274] width 256 height 10
click at [1187, 288] on div "Settings" at bounding box center [1263, 291] width 256 height 23
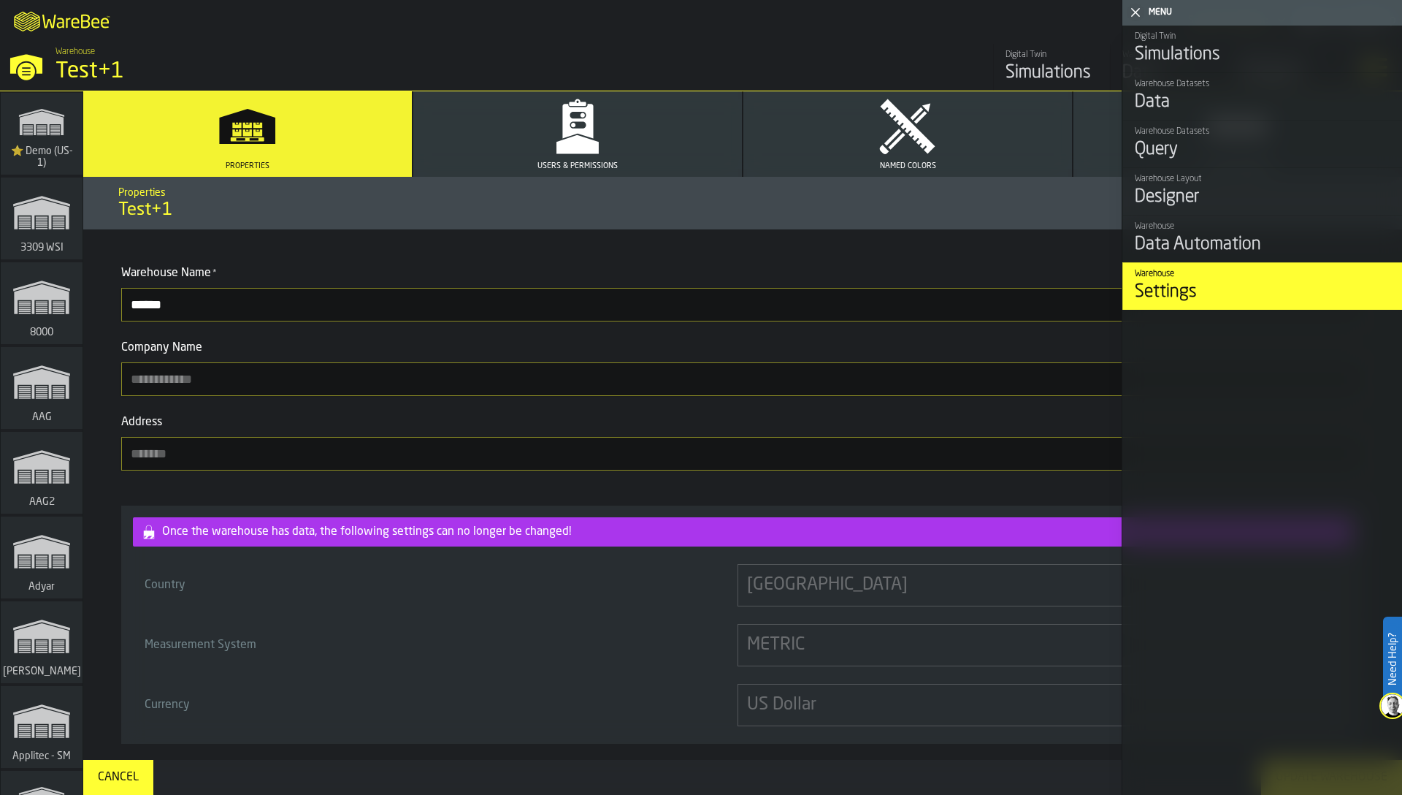
click at [1139, 12] on icon "button-toggle-Close me" at bounding box center [1136, 13] width 18 height 18
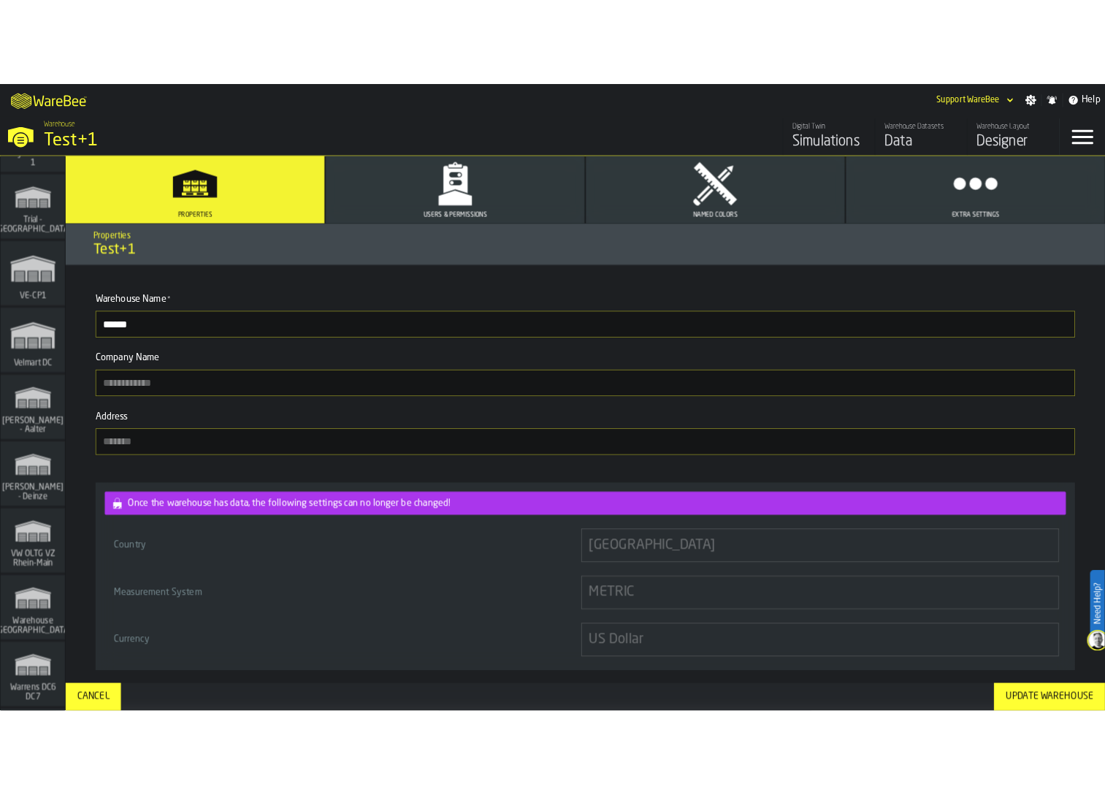
scroll to position [17262, 0]
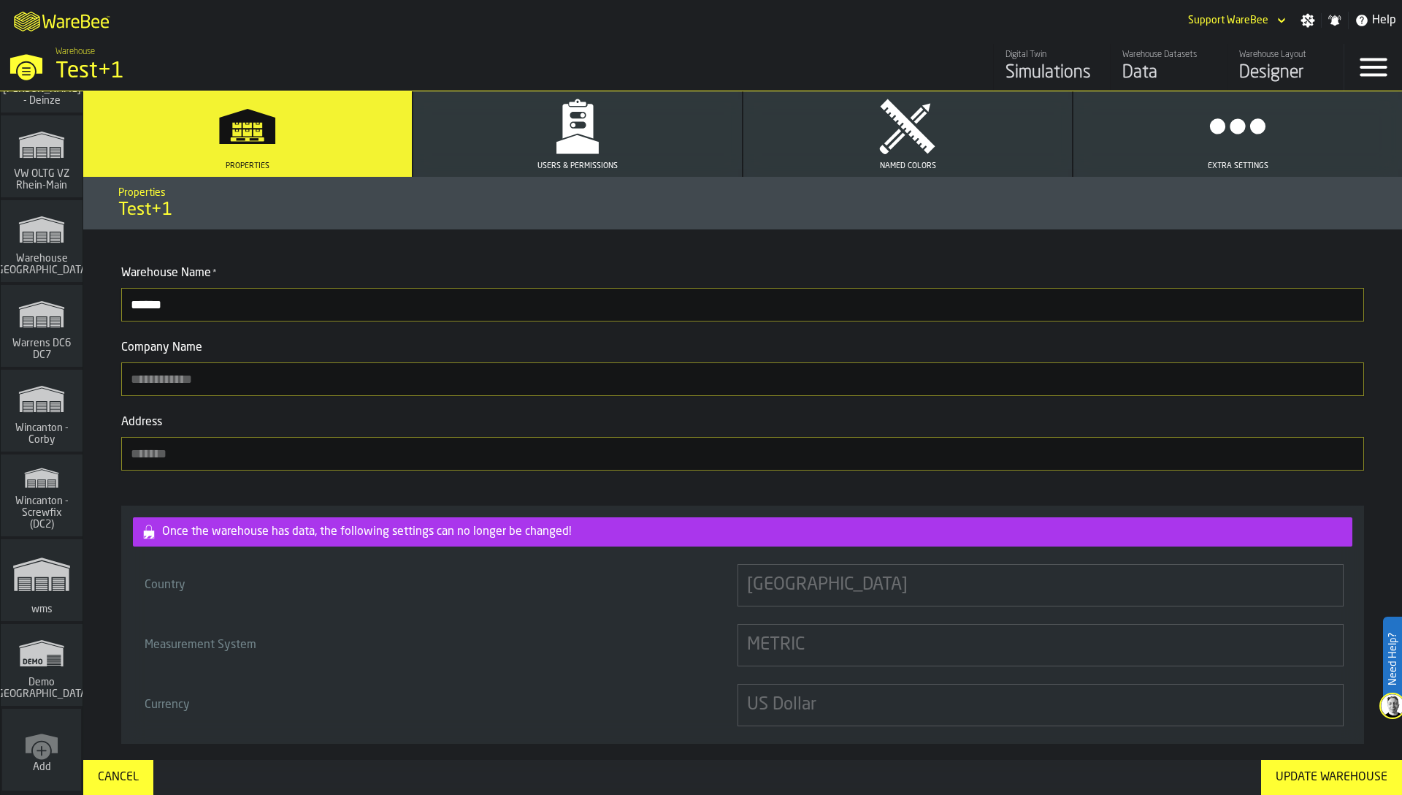
click at [35, 730] on icon "link-to-/wh/new" at bounding box center [41, 743] width 35 height 35
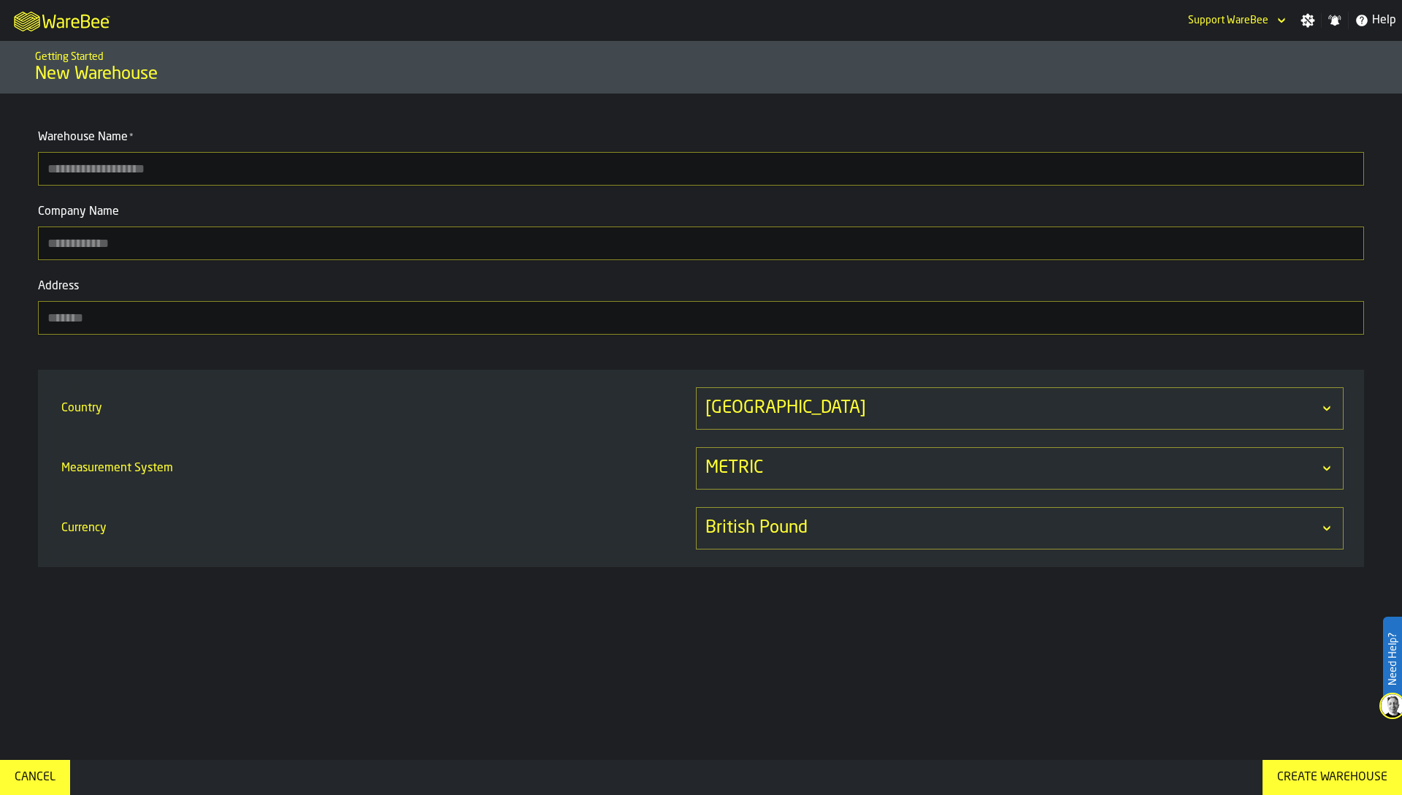
click at [770, 531] on div "British Pound" at bounding box center [1013, 527] width 614 height 23
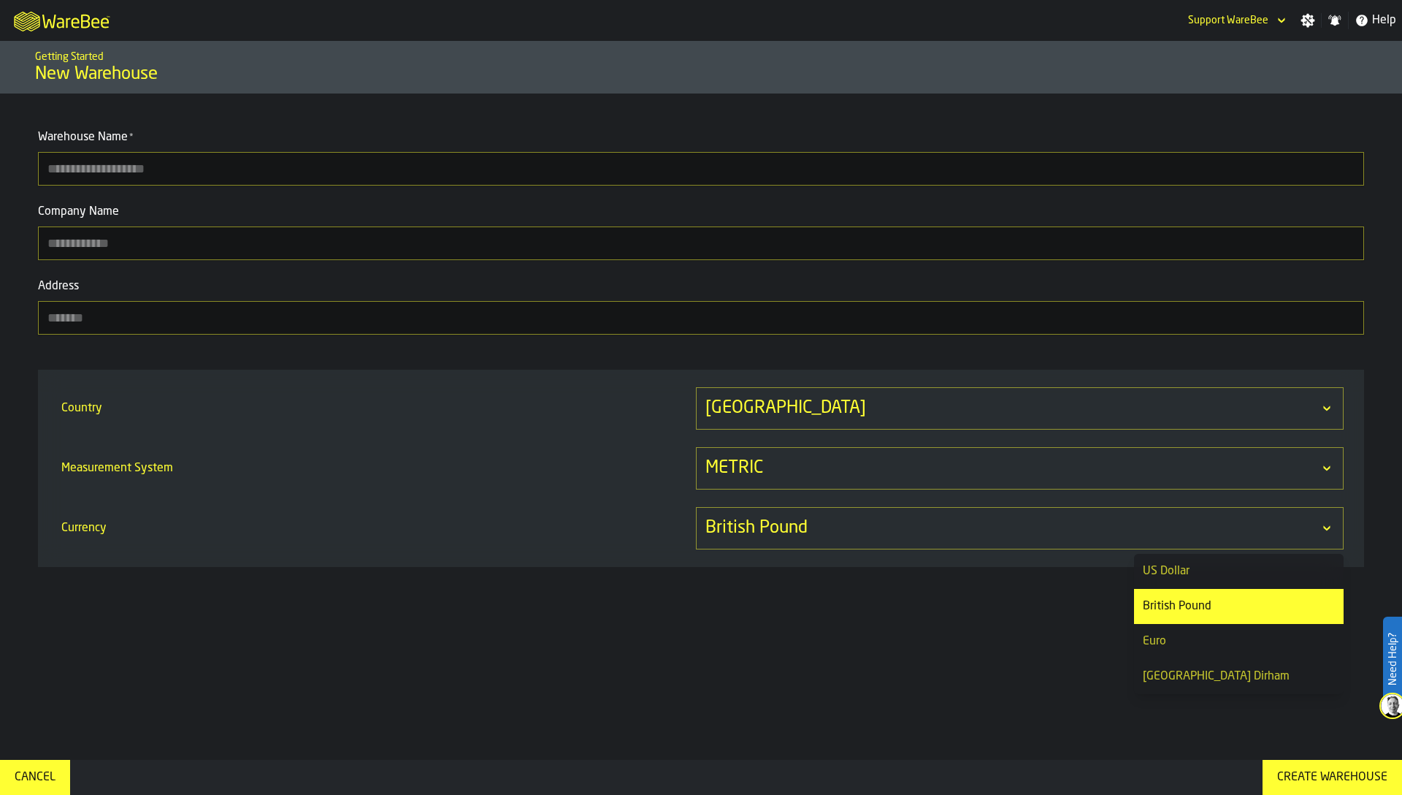
click at [1188, 571] on div "US Dollar" at bounding box center [1239, 571] width 192 height 18
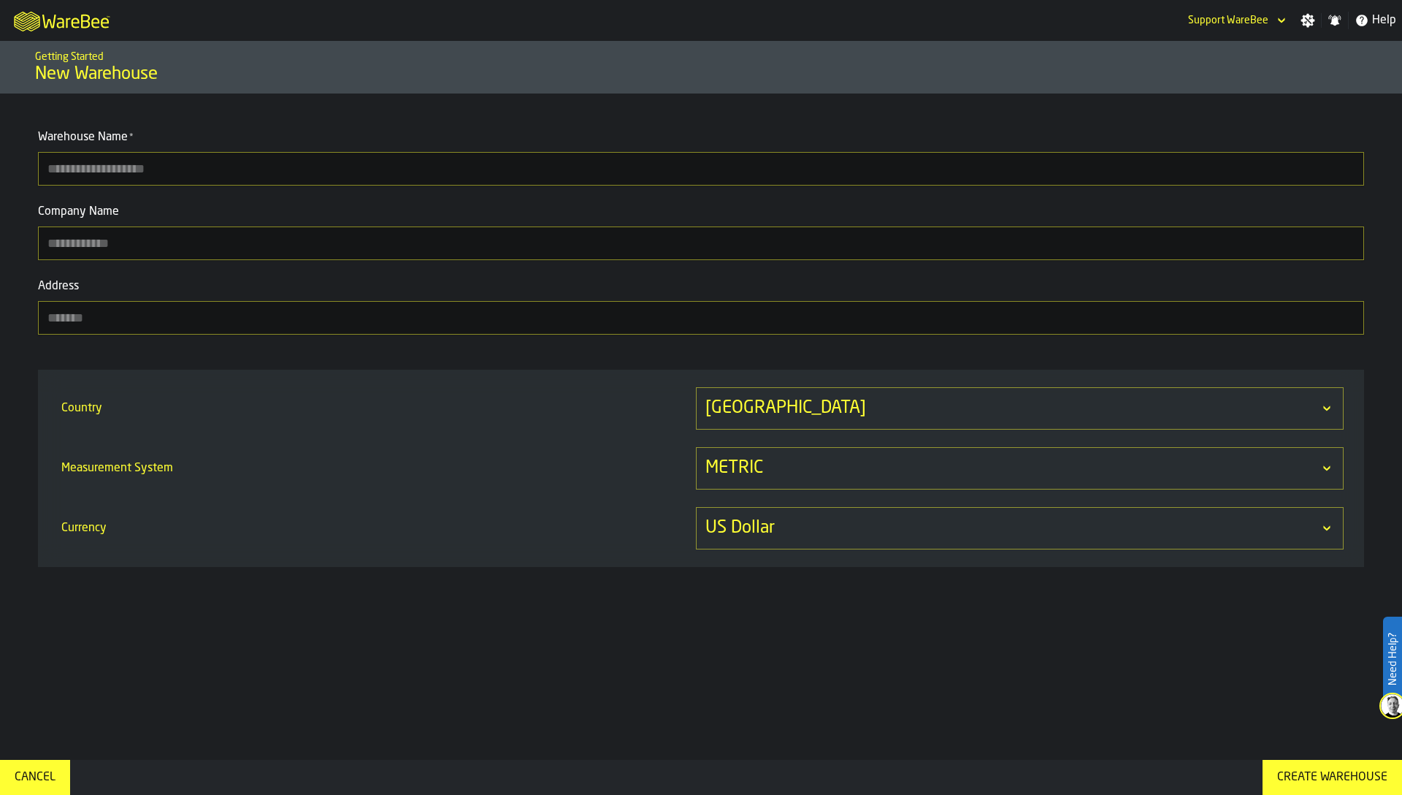
click at [756, 487] on div "METRIC" at bounding box center [1020, 468] width 648 height 42
click at [795, 399] on div "United Kingdom" at bounding box center [1020, 408] width 648 height 42
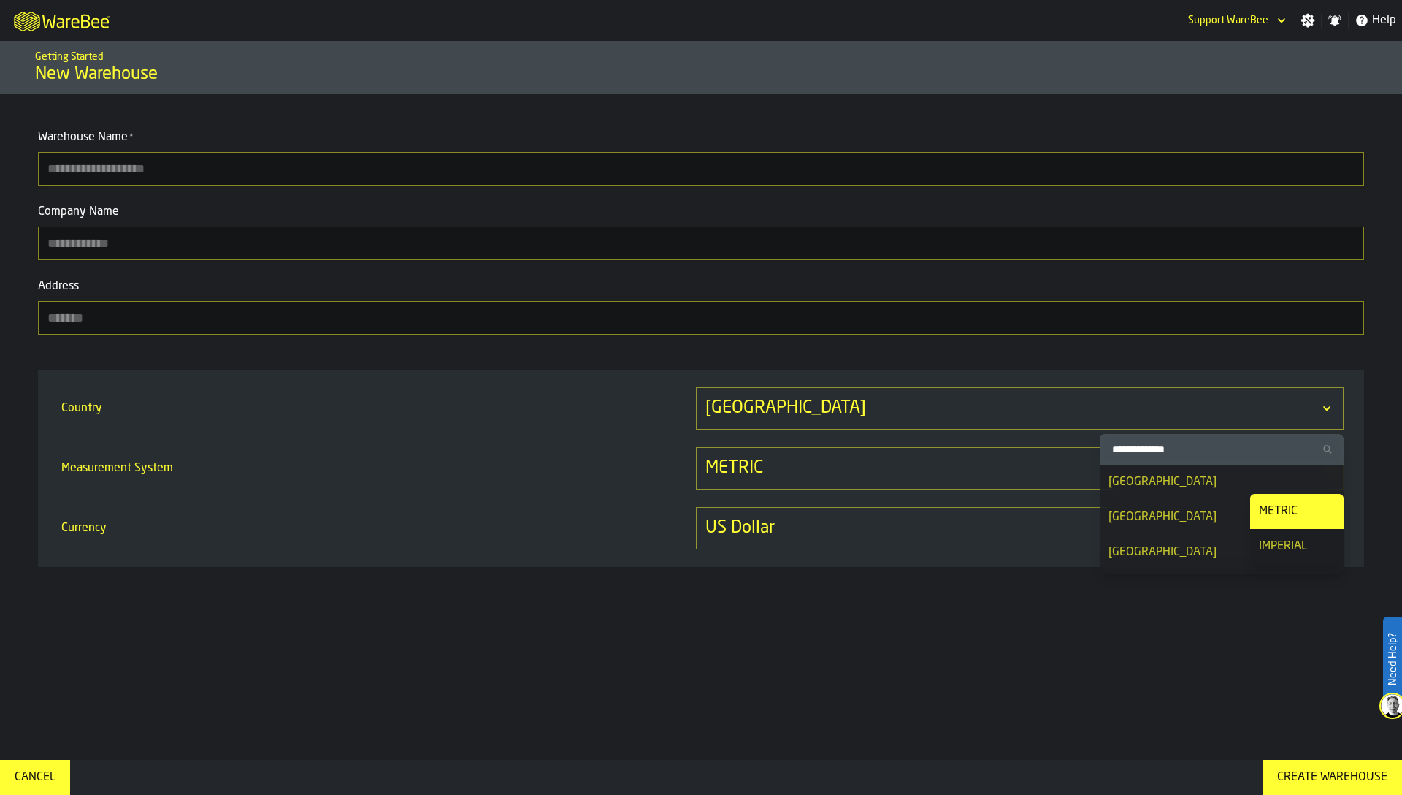
click at [1293, 546] on div "IMPERIAL" at bounding box center [1297, 547] width 76 height 18
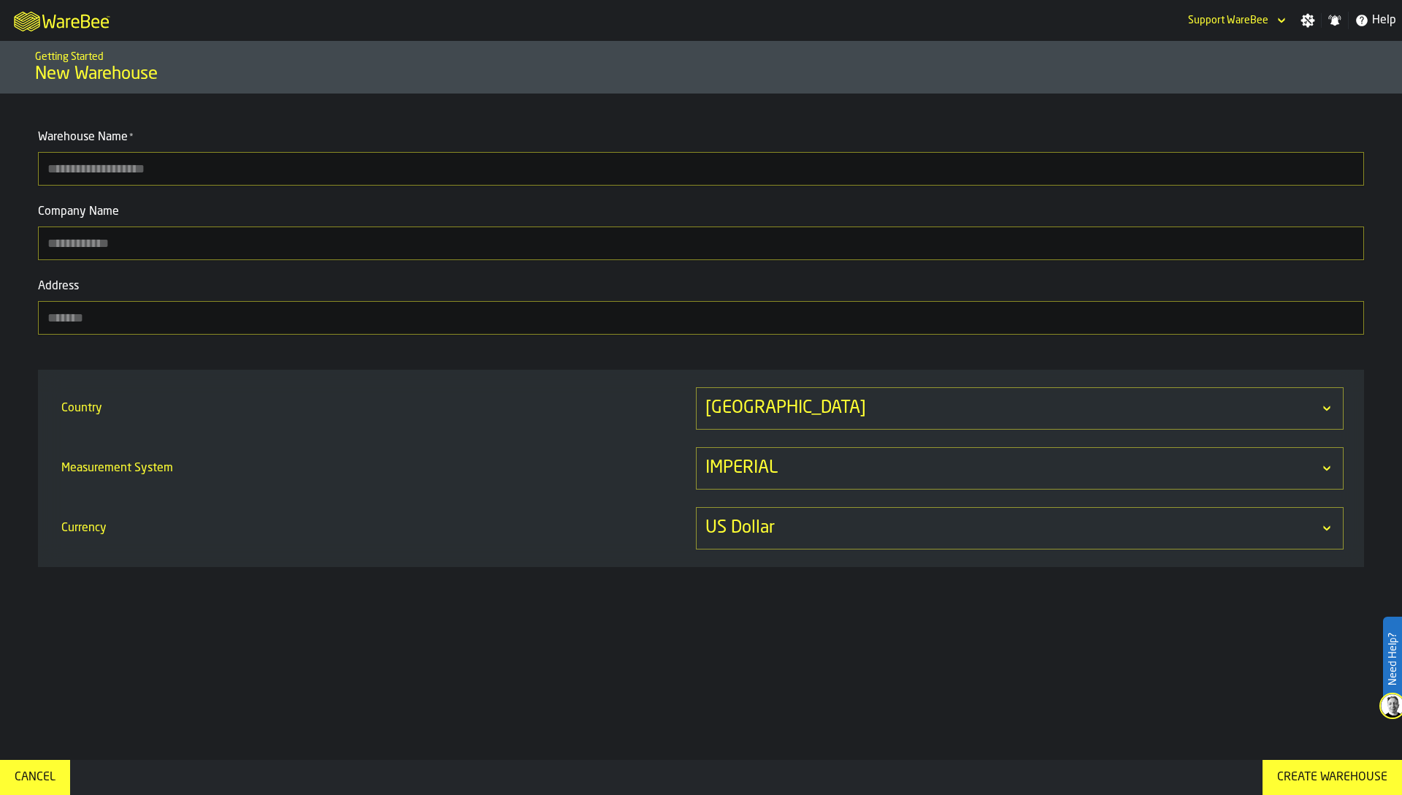
click at [803, 411] on div "United Kingdom" at bounding box center [1013, 408] width 614 height 23
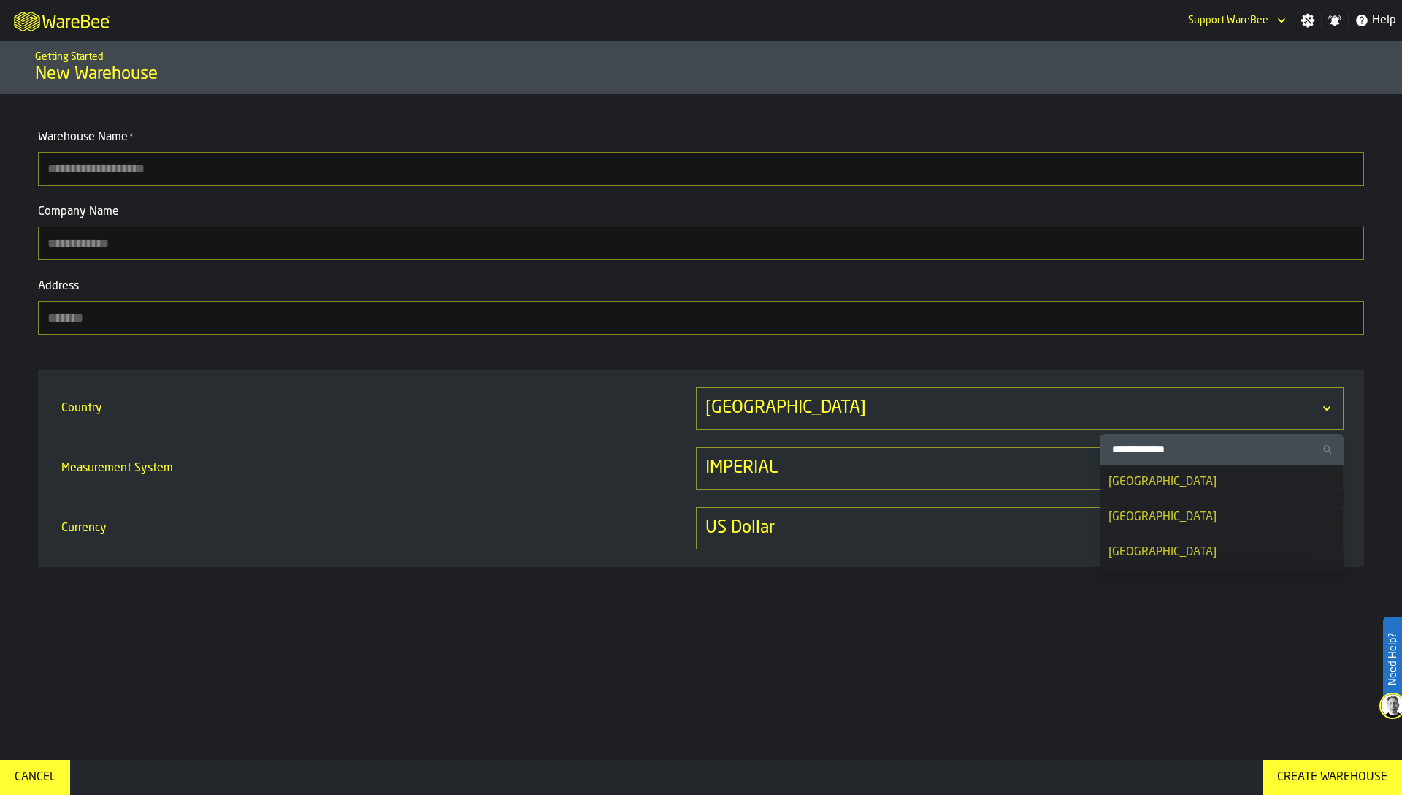
click at [1158, 455] on input "Search Country" at bounding box center [1222, 449] width 232 height 19
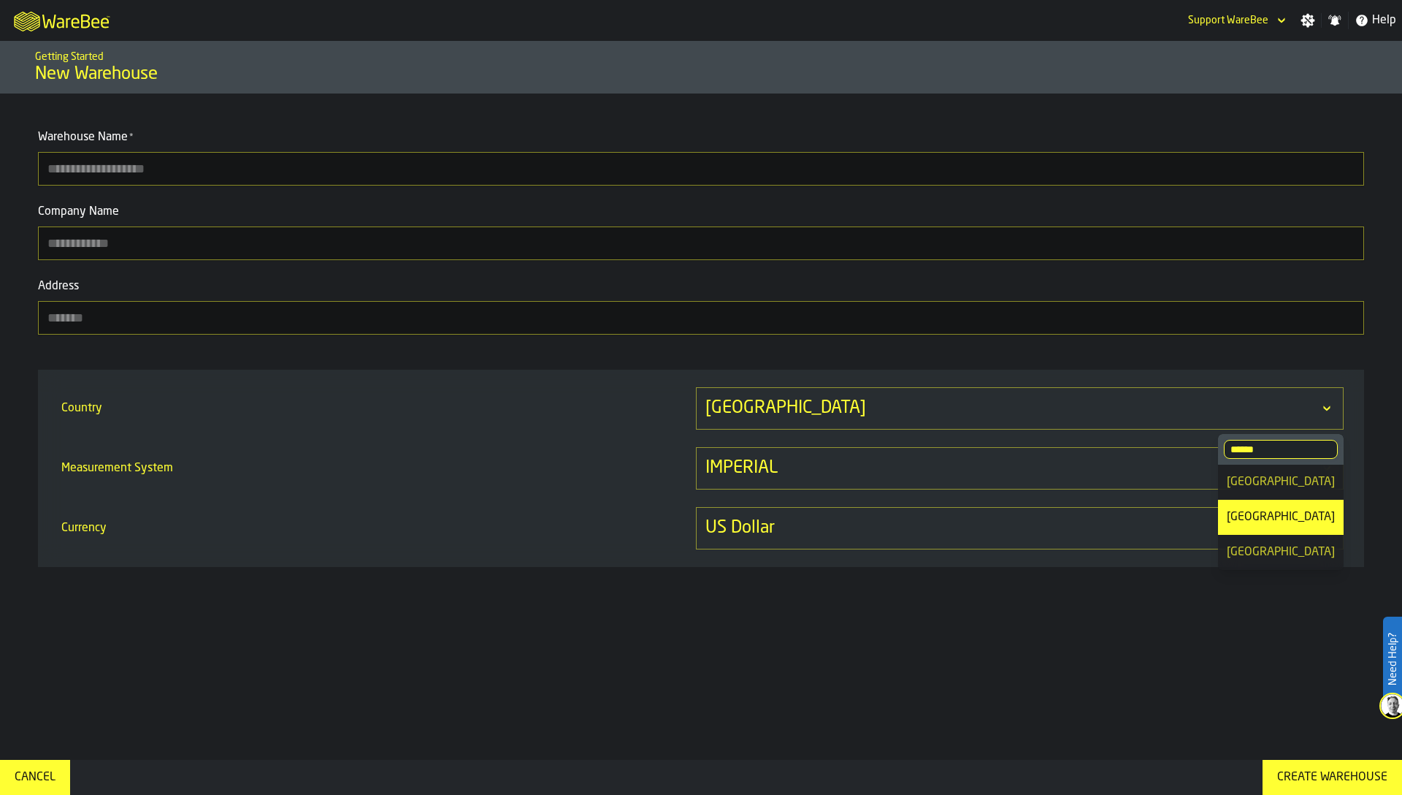
type input "******"
click at [1265, 549] on div "[GEOGRAPHIC_DATA]" at bounding box center [1281, 552] width 108 height 18
click at [584, 167] on input "Warehouse Name *" at bounding box center [701, 169] width 1326 height 34
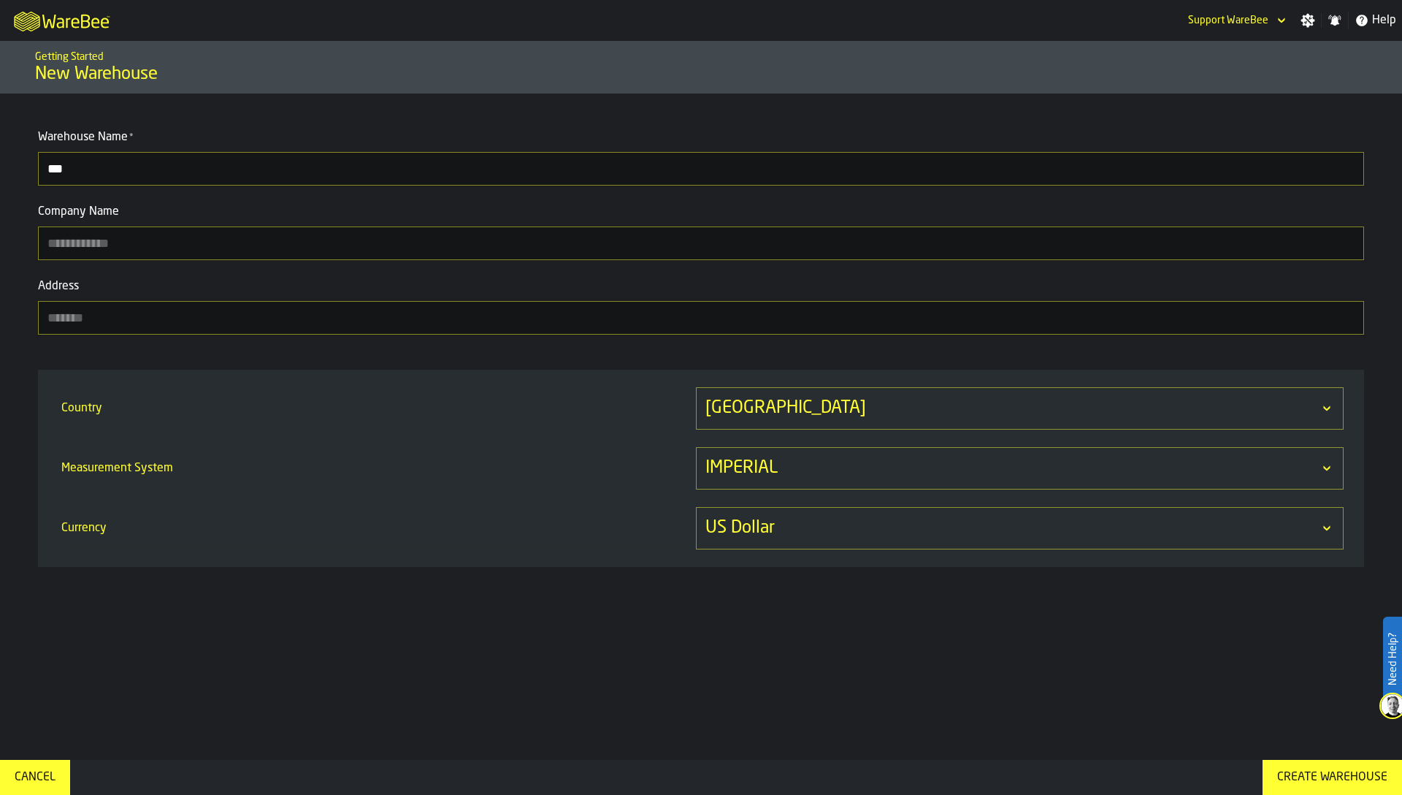
type input "***"
click at [1318, 770] on div "Create Warehouse" at bounding box center [1333, 777] width 122 height 18
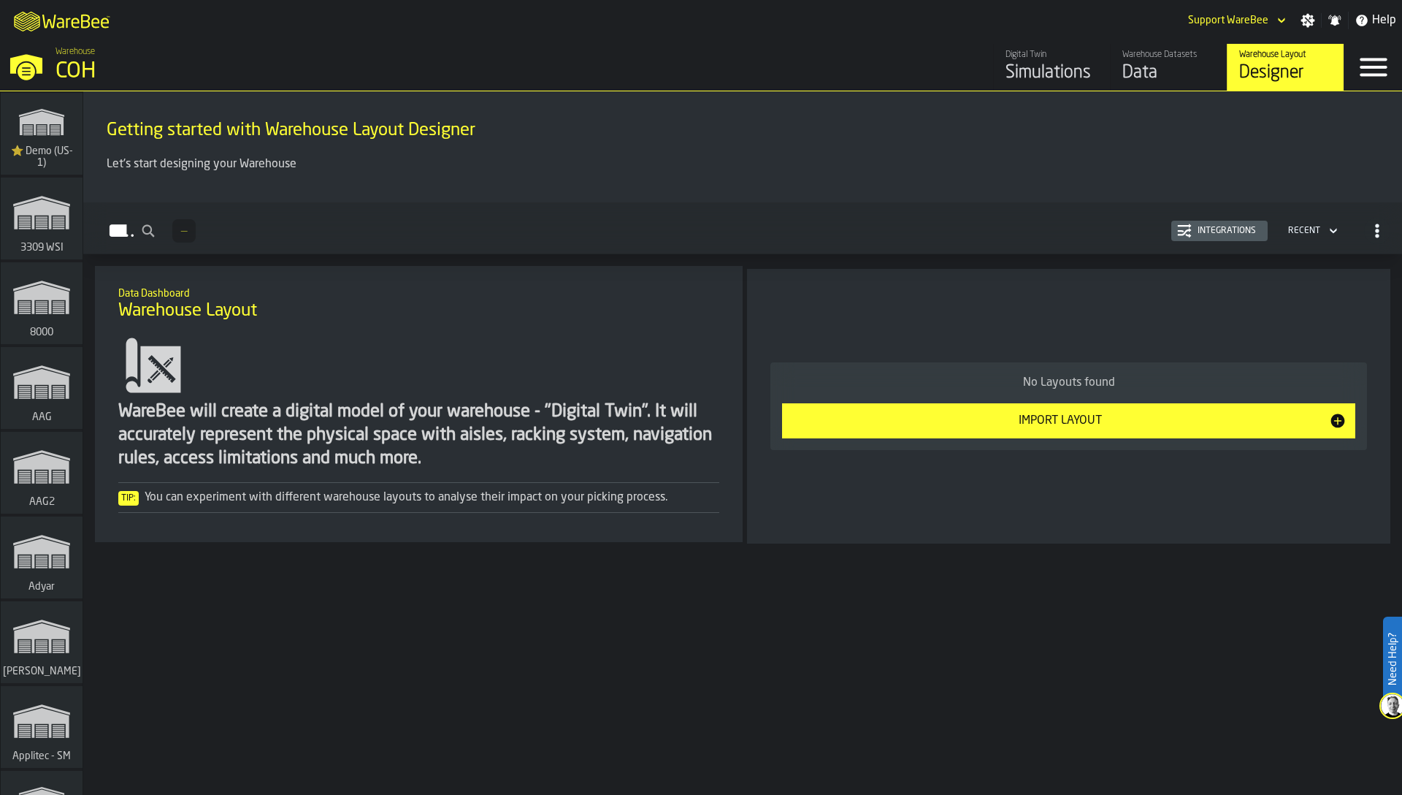
click at [1167, 61] on div "Data" at bounding box center [1169, 72] width 93 height 23
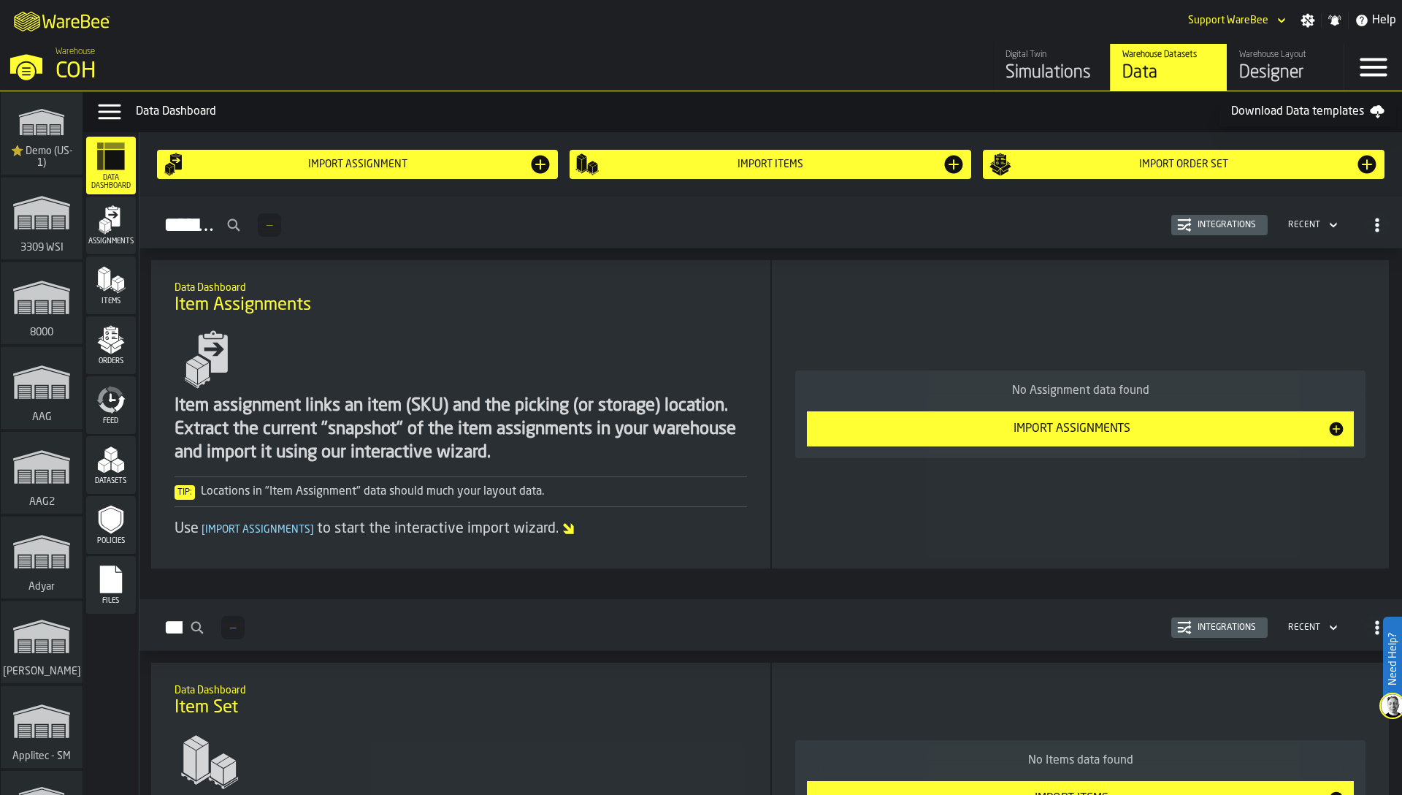
click at [1215, 232] on button "Integrations" at bounding box center [1220, 225] width 96 height 20
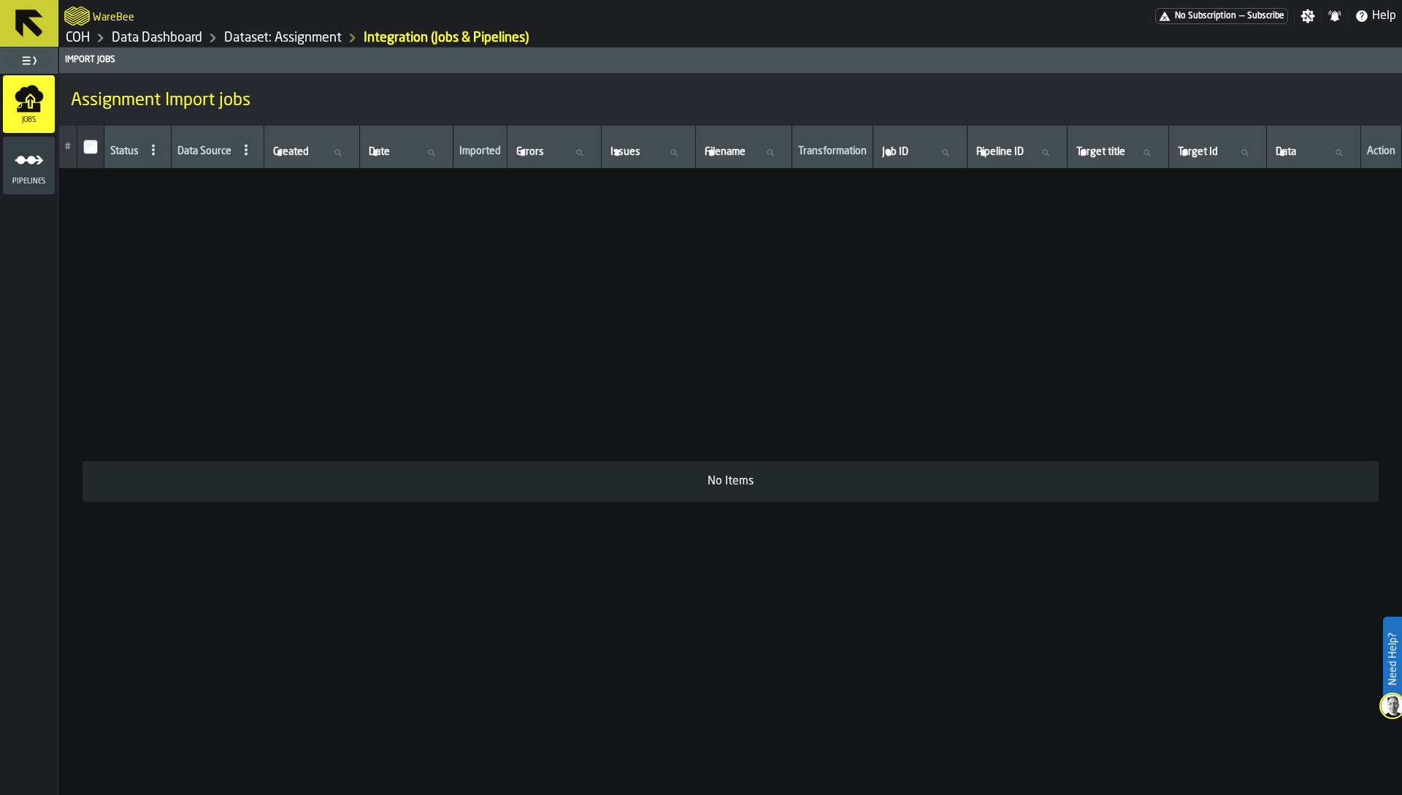
click at [305, 36] on link "Dataset: Assignment" at bounding box center [283, 38] width 118 height 16
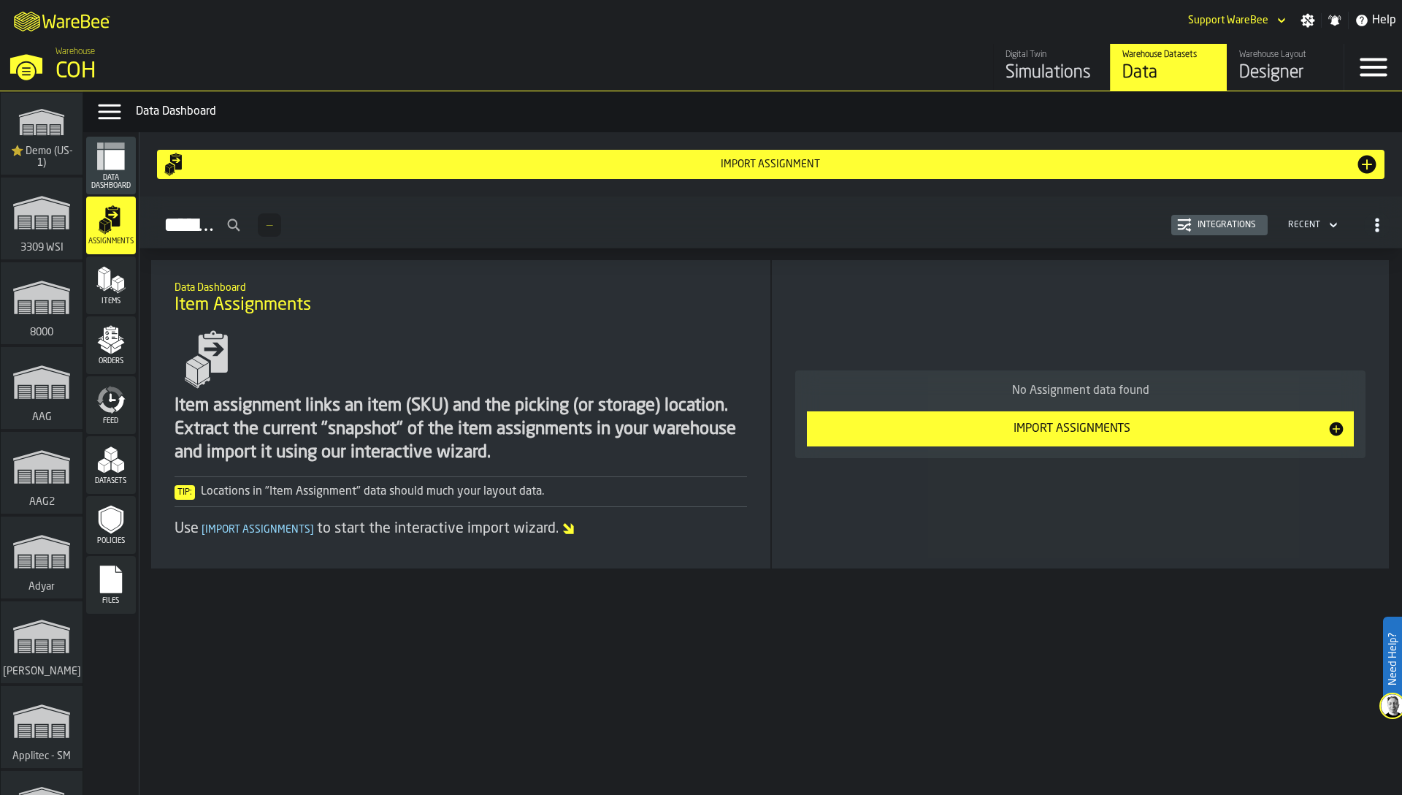
click at [121, 301] on span "Items" at bounding box center [111, 301] width 50 height 8
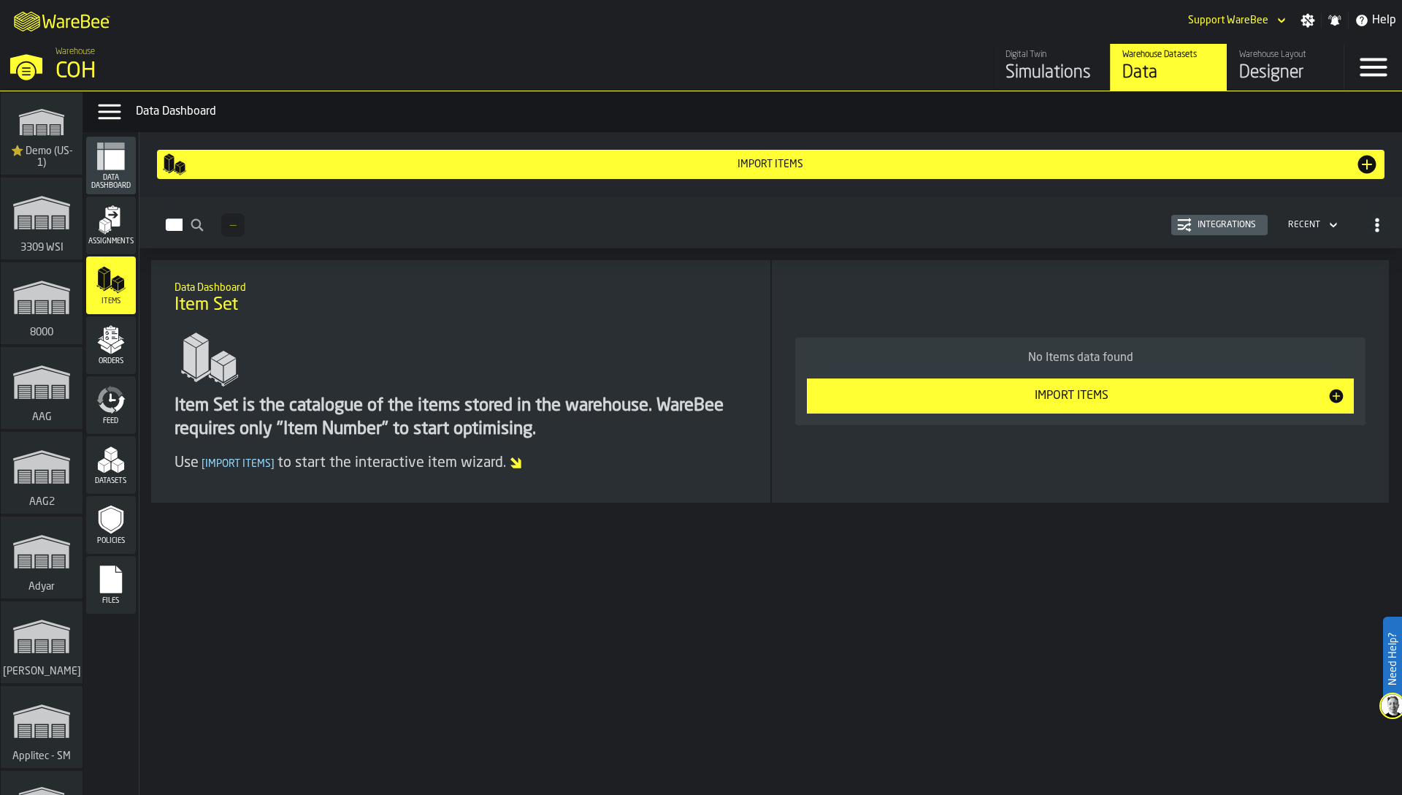
click at [1217, 234] on button "Integrations" at bounding box center [1220, 225] width 96 height 20
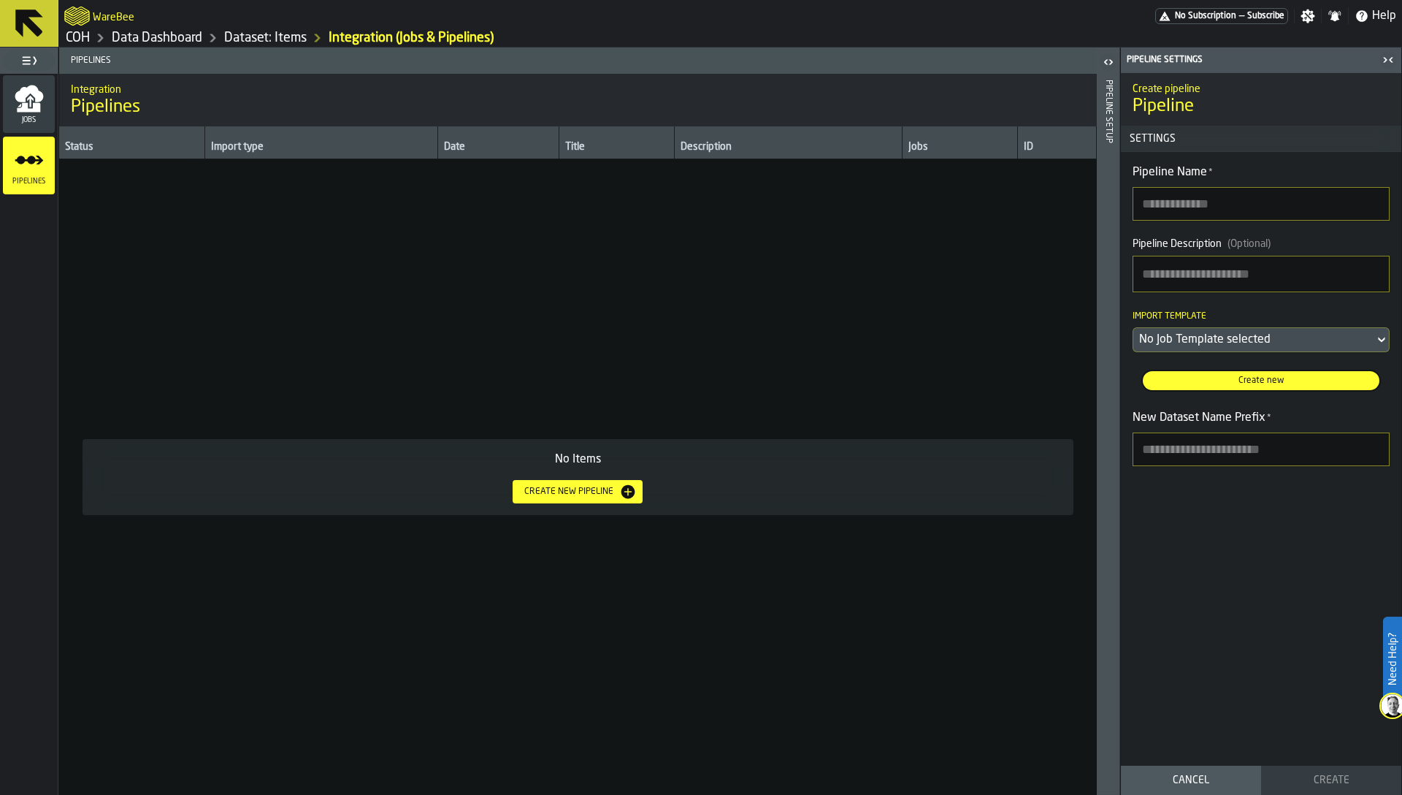
click at [265, 37] on link "Dataset: Items" at bounding box center [265, 38] width 83 height 16
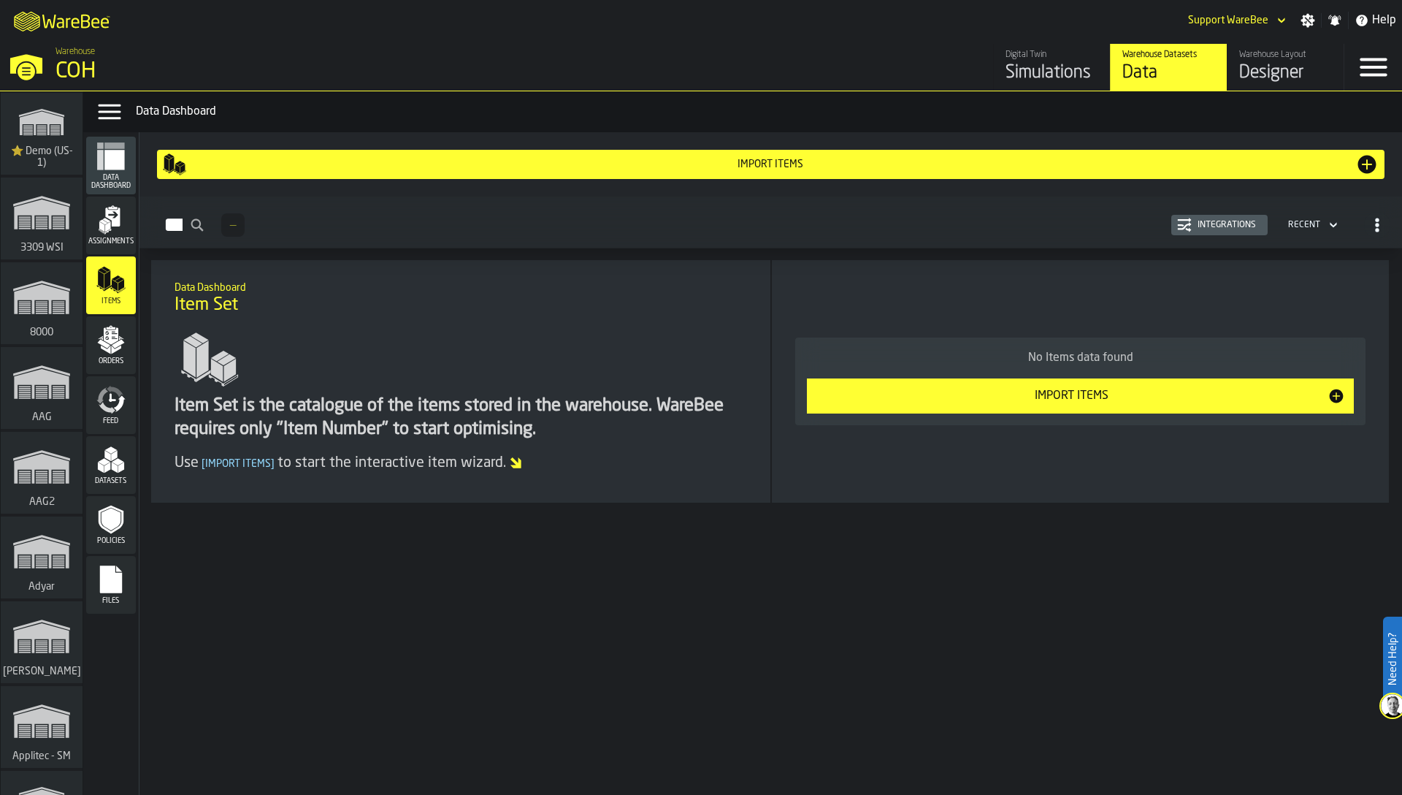
click at [122, 424] on span "Feed" at bounding box center [111, 421] width 50 height 8
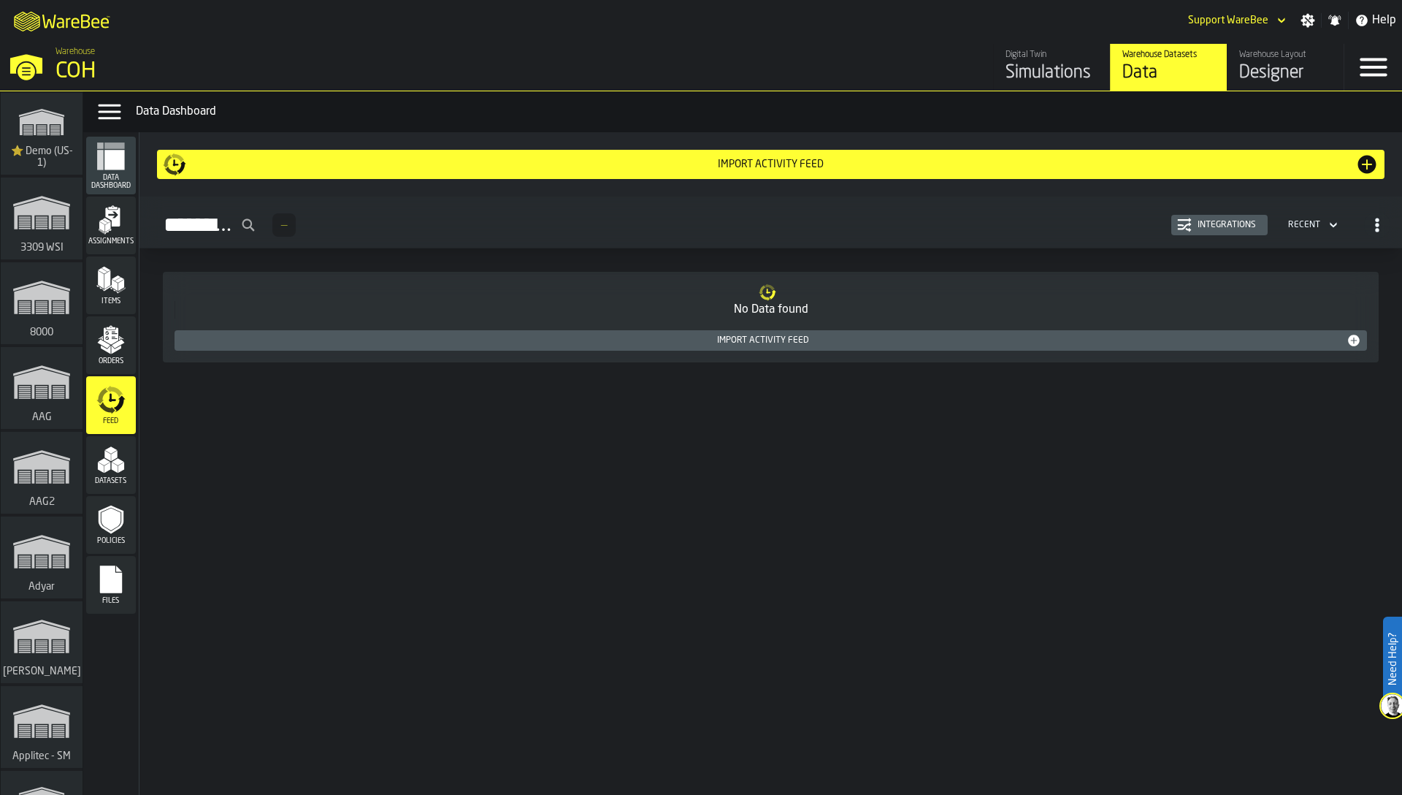
click at [1196, 220] on div "Integrations" at bounding box center [1227, 225] width 70 height 10
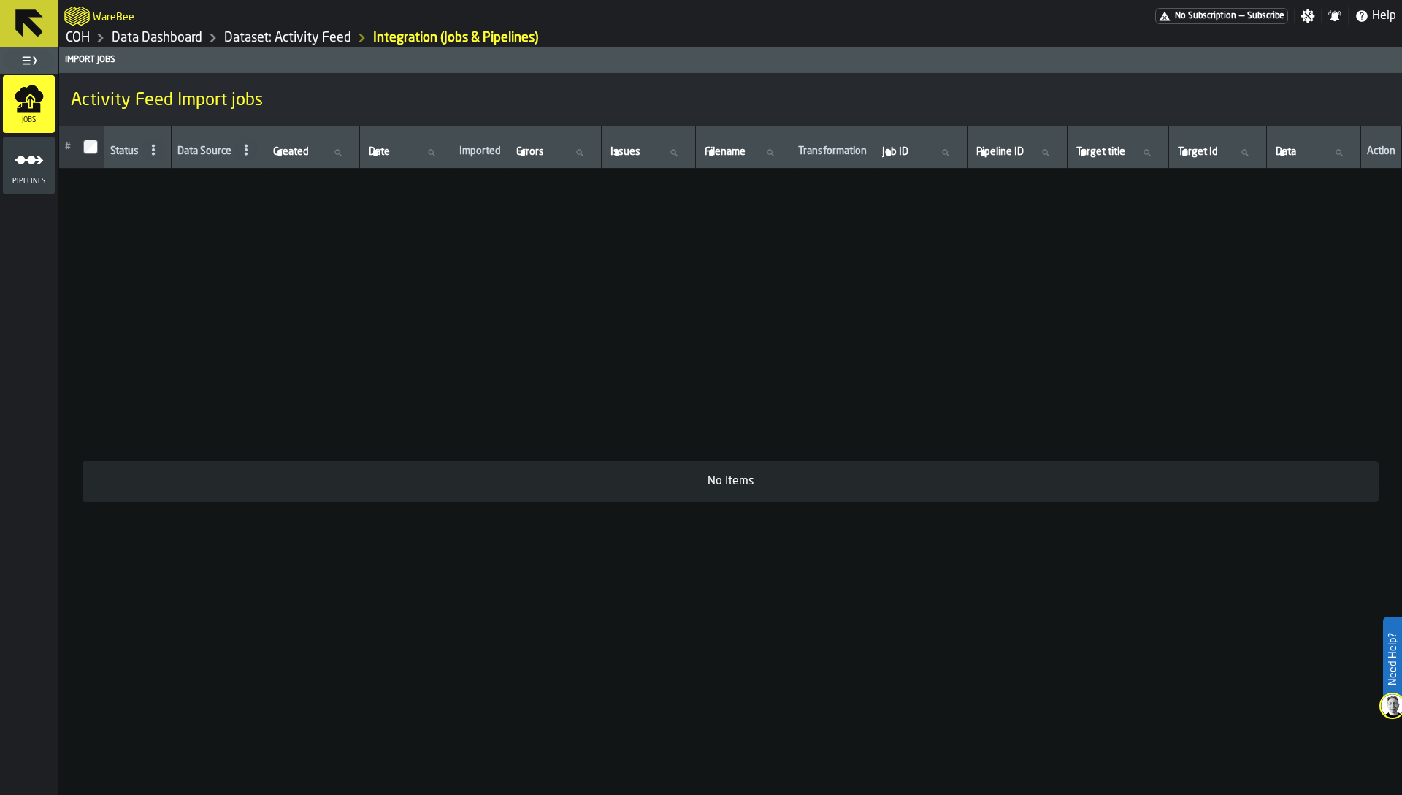
click at [283, 38] on link "Dataset: Activity Feed" at bounding box center [287, 38] width 127 height 16
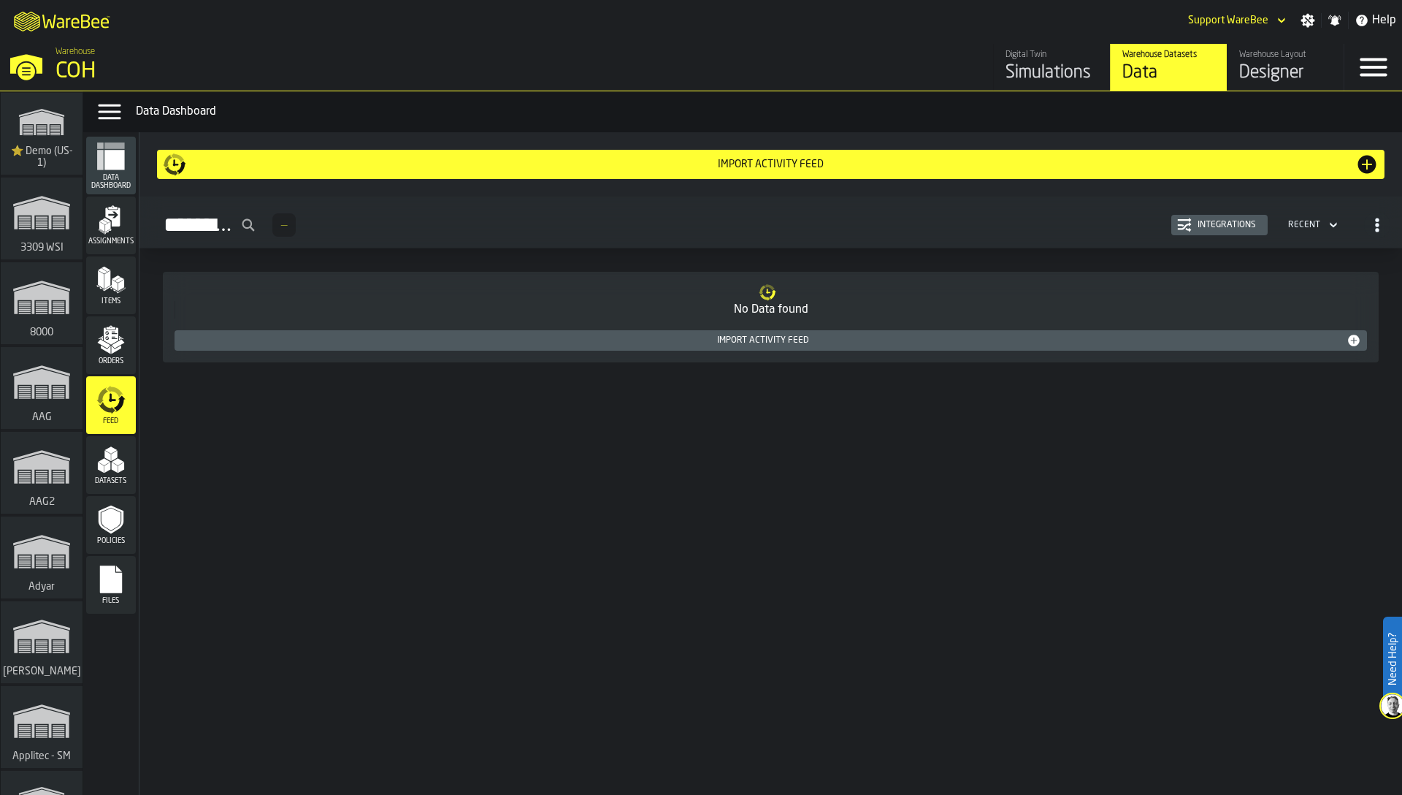
click at [121, 451] on icon "menu Datasets" at bounding box center [110, 459] width 29 height 29
click at [113, 535] on div "Policies" at bounding box center [111, 525] width 50 height 40
click at [112, 584] on rect "menu Files" at bounding box center [111, 584] width 22 height 10
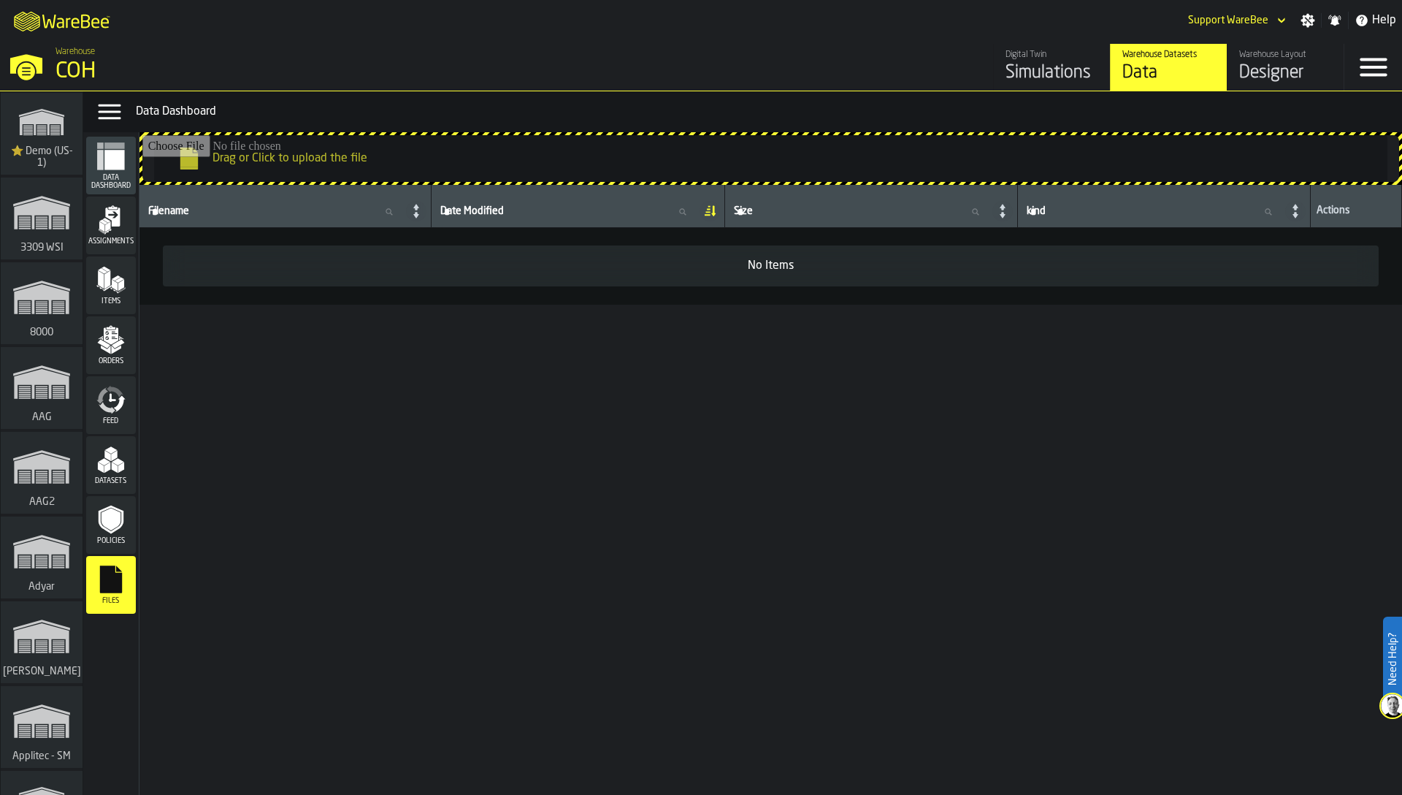
click at [110, 419] on span "Feed" at bounding box center [111, 421] width 50 height 8
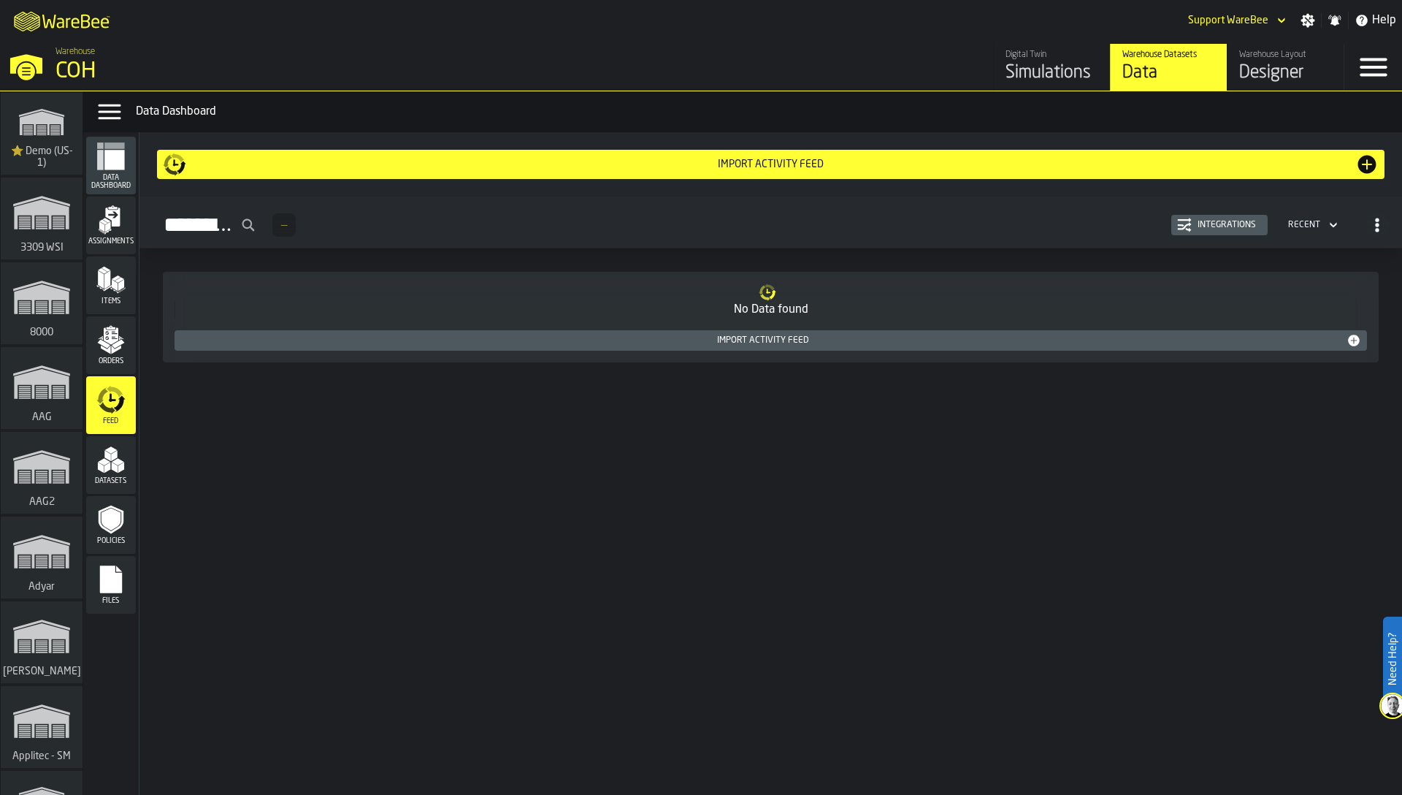
click at [1369, 74] on icon "button-toggle-Menu" at bounding box center [1373, 67] width 27 height 18
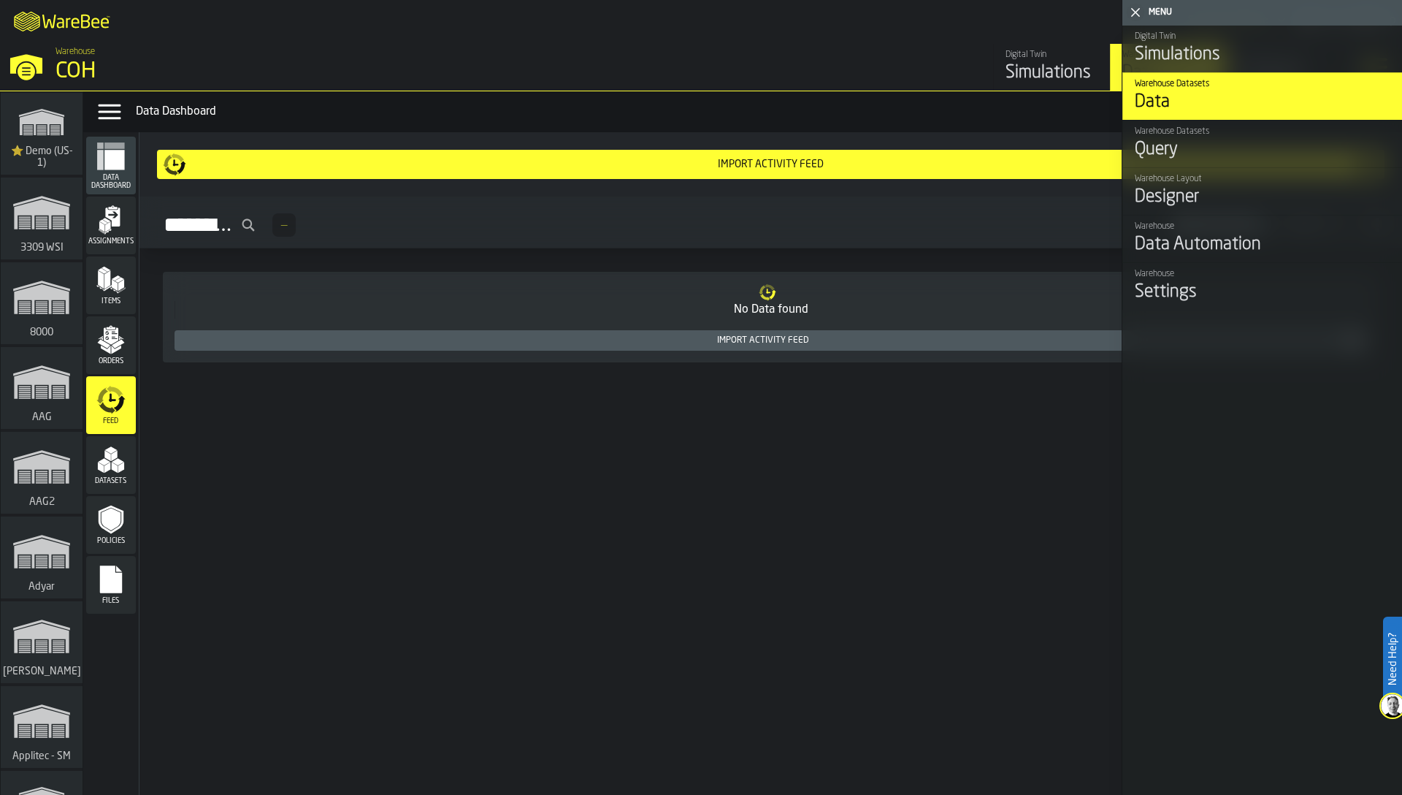
click at [1188, 286] on div "Settings" at bounding box center [1263, 291] width 256 height 23
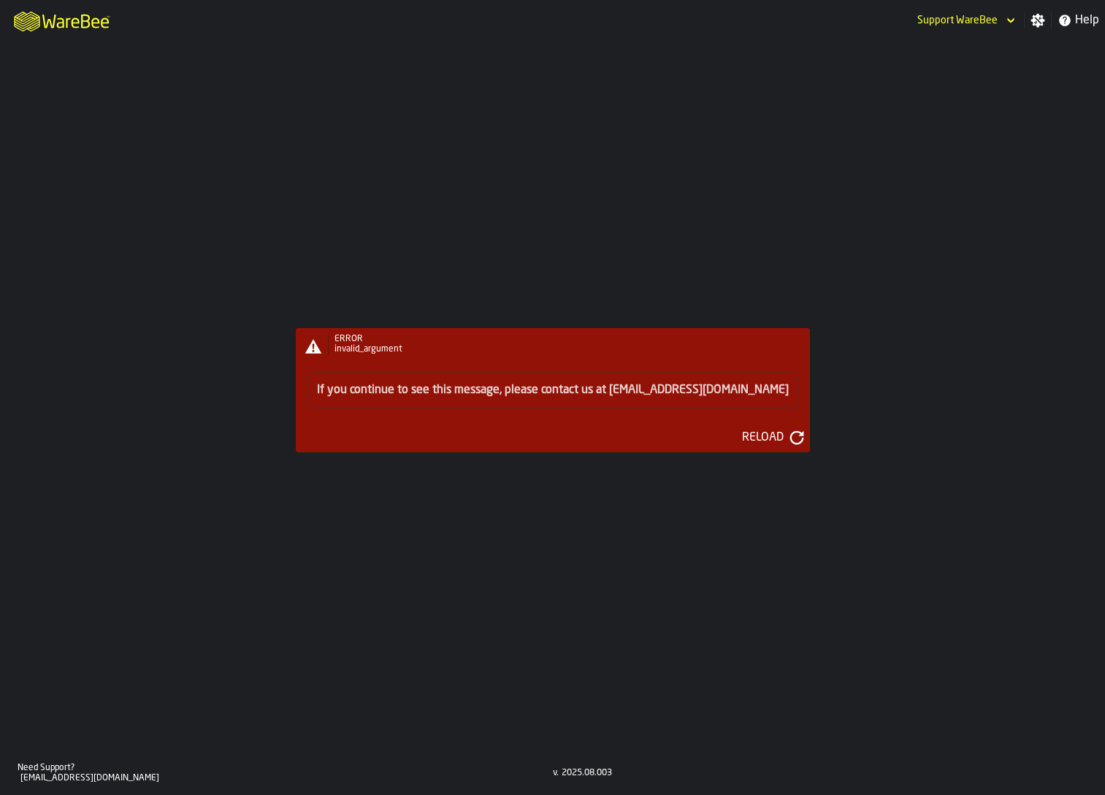
click at [967, 314] on div "ERROR invalid_argument If you continue to see this message, please contact us a…" at bounding box center [552, 396] width 1105 height 710
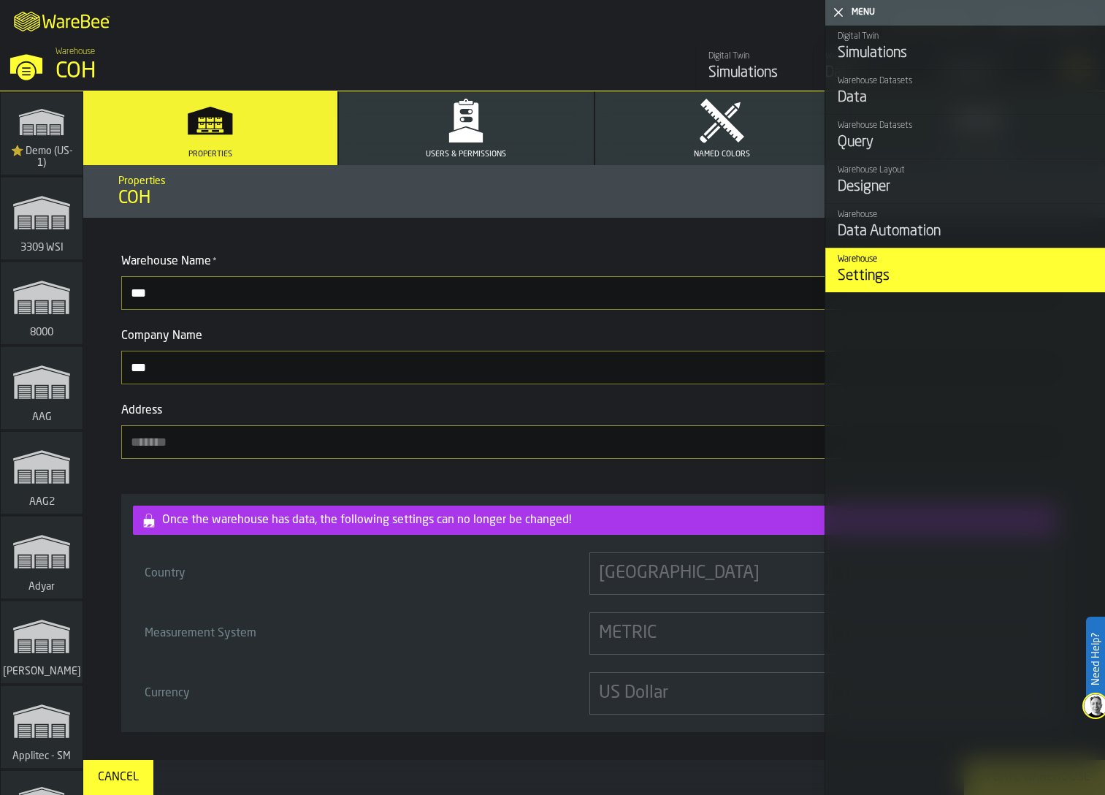
click at [836, 11] on polygon "button-toggle-Close me" at bounding box center [838, 12] width 9 height 9
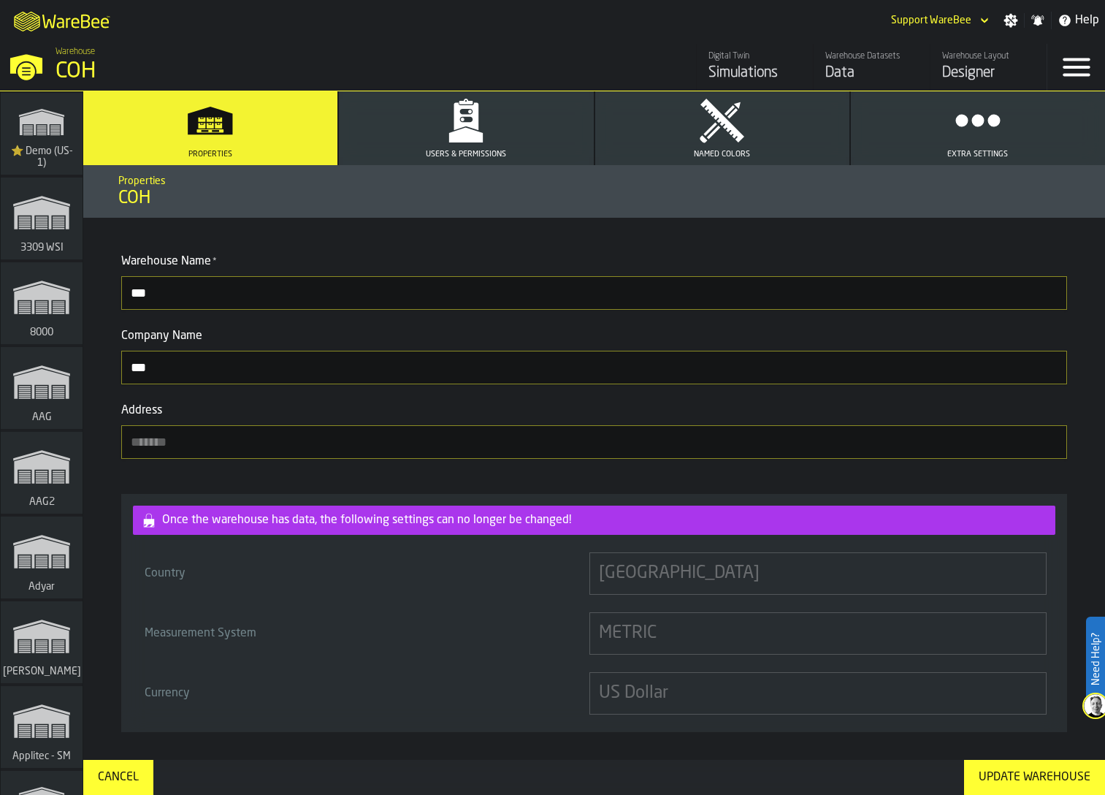
click at [750, 248] on section "Warehouse Name * *** Company Name *** Address" at bounding box center [593, 356] width 963 height 218
click at [721, 150] on span "Named Colors" at bounding box center [722, 154] width 56 height 9
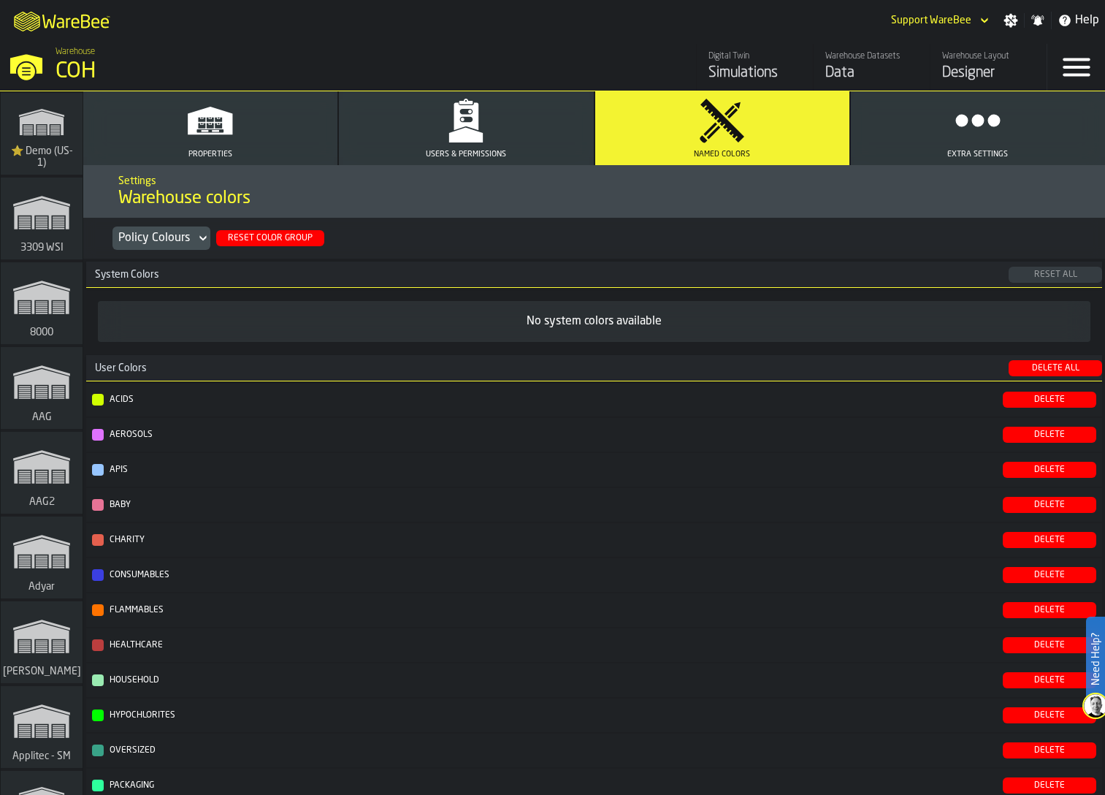
click at [289, 245] on button "Reset Color Group" at bounding box center [270, 238] width 108 height 16
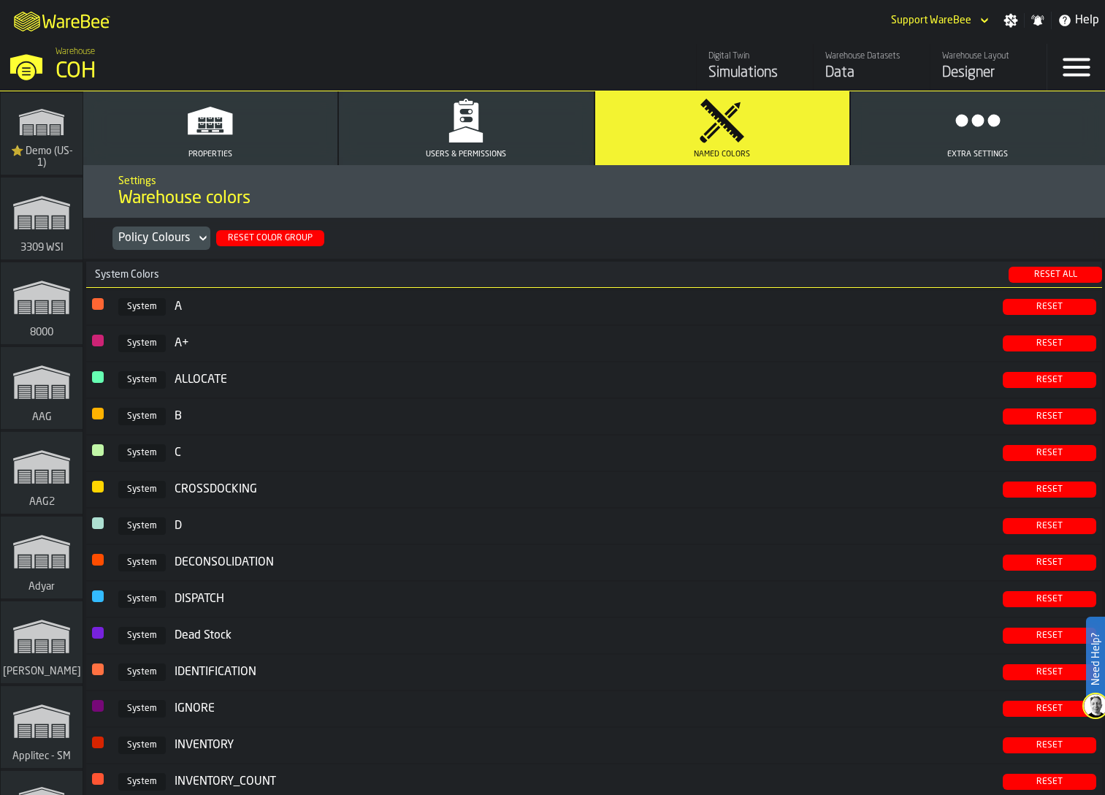
click at [989, 113] on icon "button" at bounding box center [978, 120] width 47 height 47
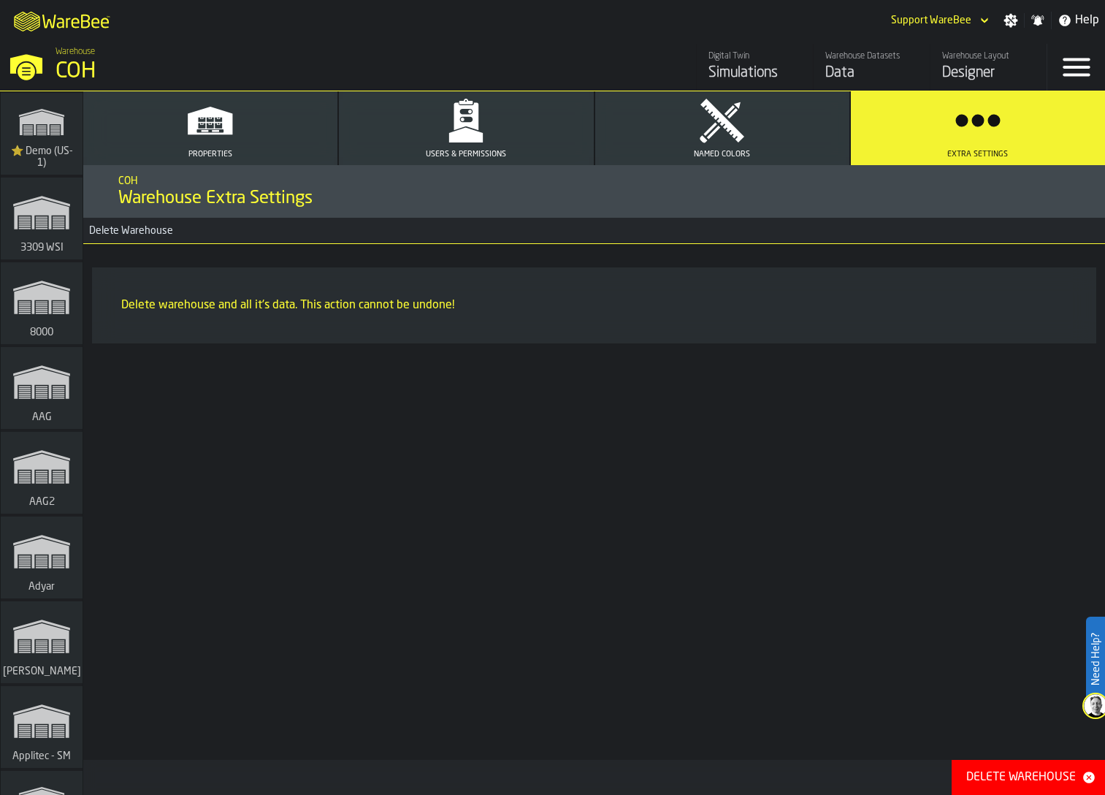
click at [471, 137] on polygon "button" at bounding box center [466, 134] width 34 height 15
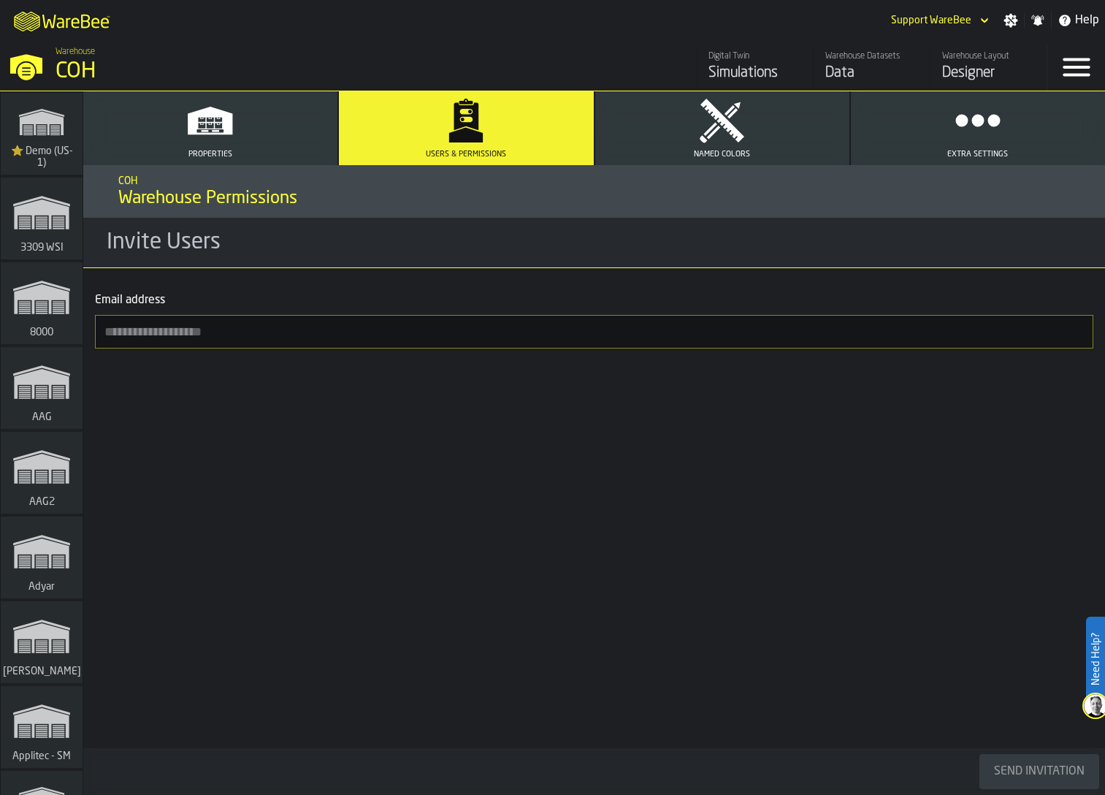
click at [267, 145] on button "Properties" at bounding box center [210, 128] width 254 height 74
